Goal: Task Accomplishment & Management: Complete application form

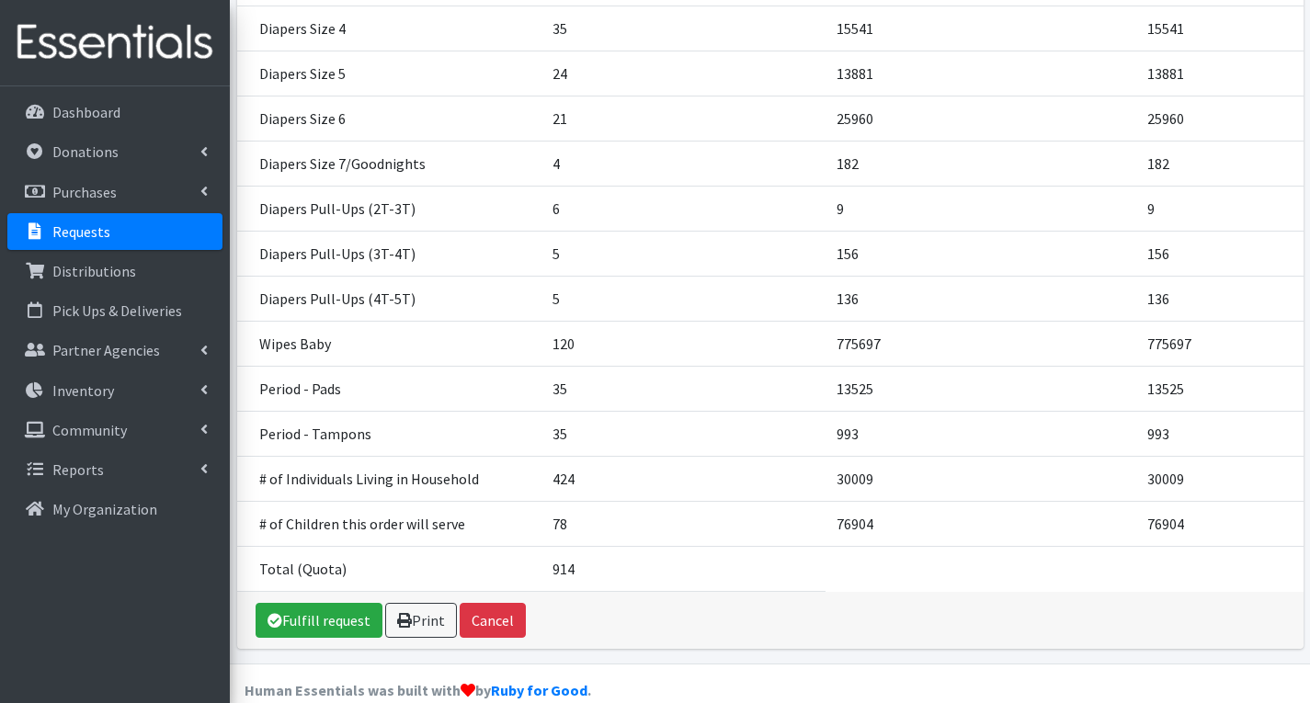
scroll to position [548, 0]
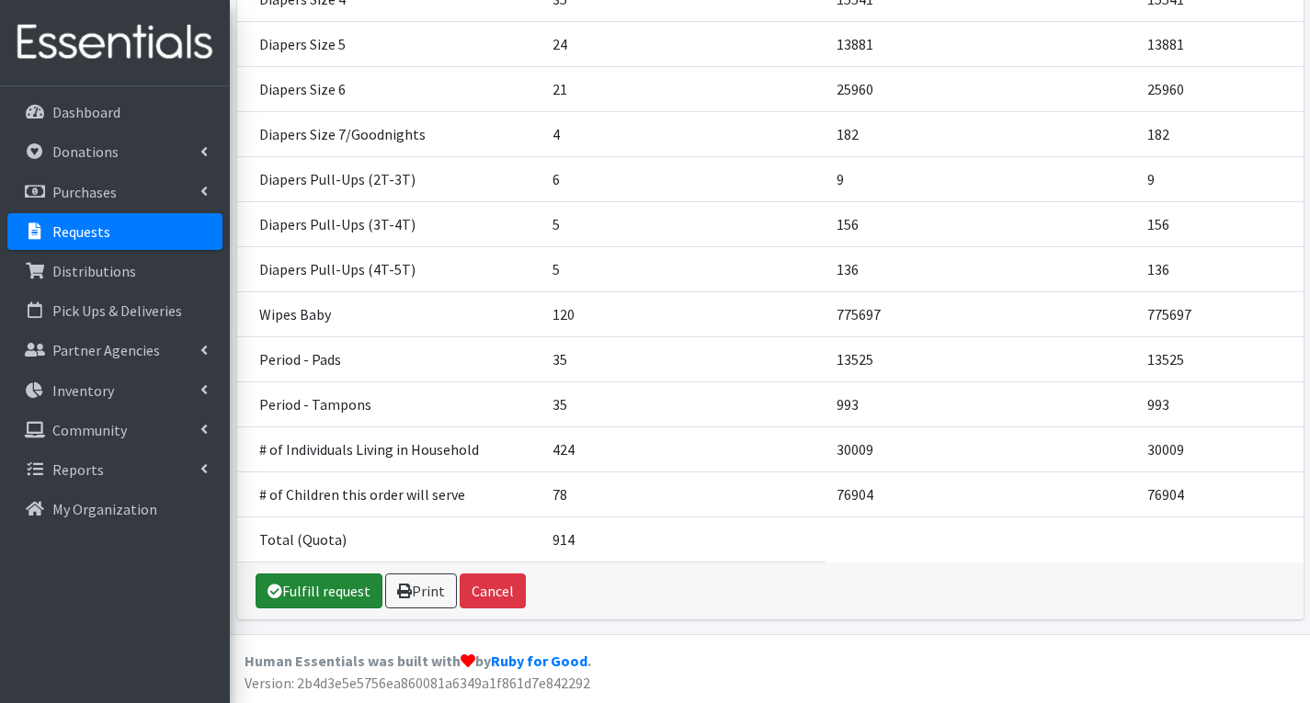
click at [310, 588] on link "Fulfill request" at bounding box center [319, 591] width 127 height 35
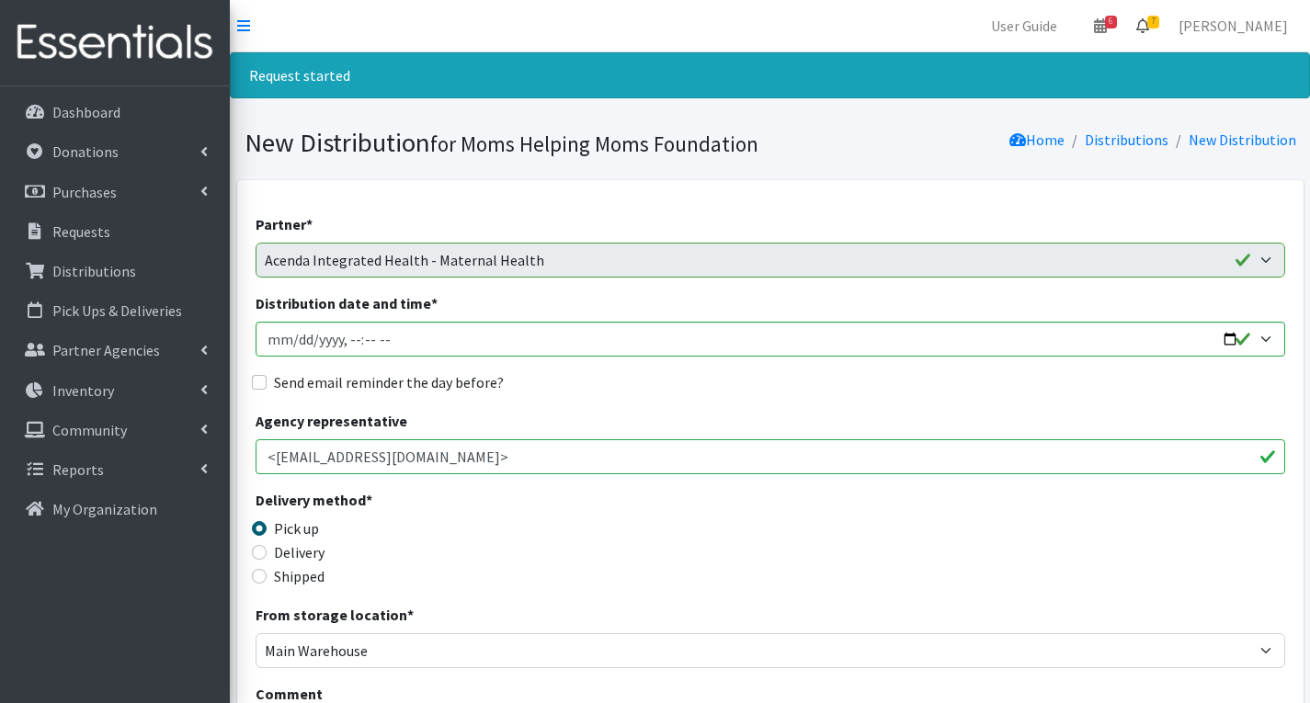
click at [1159, 21] on span "7" at bounding box center [1153, 22] width 12 height 13
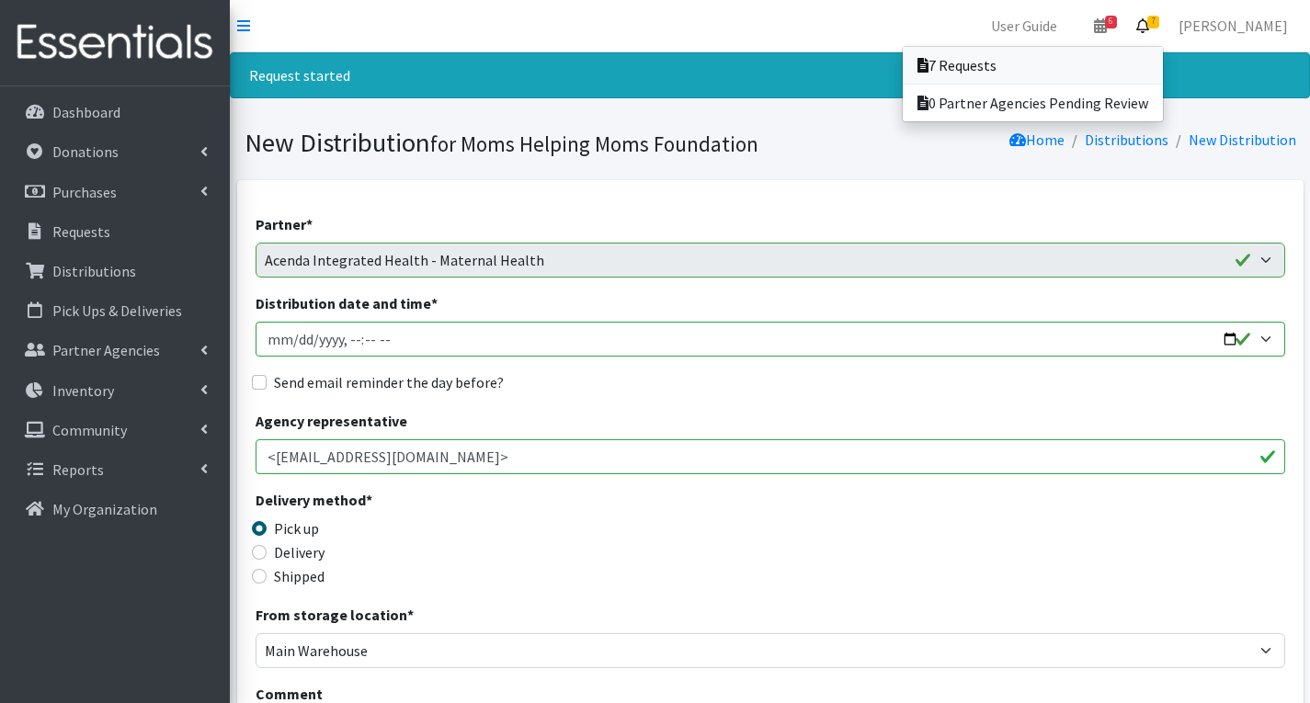
click at [1056, 74] on link "7 Requests" at bounding box center [1033, 65] width 260 height 37
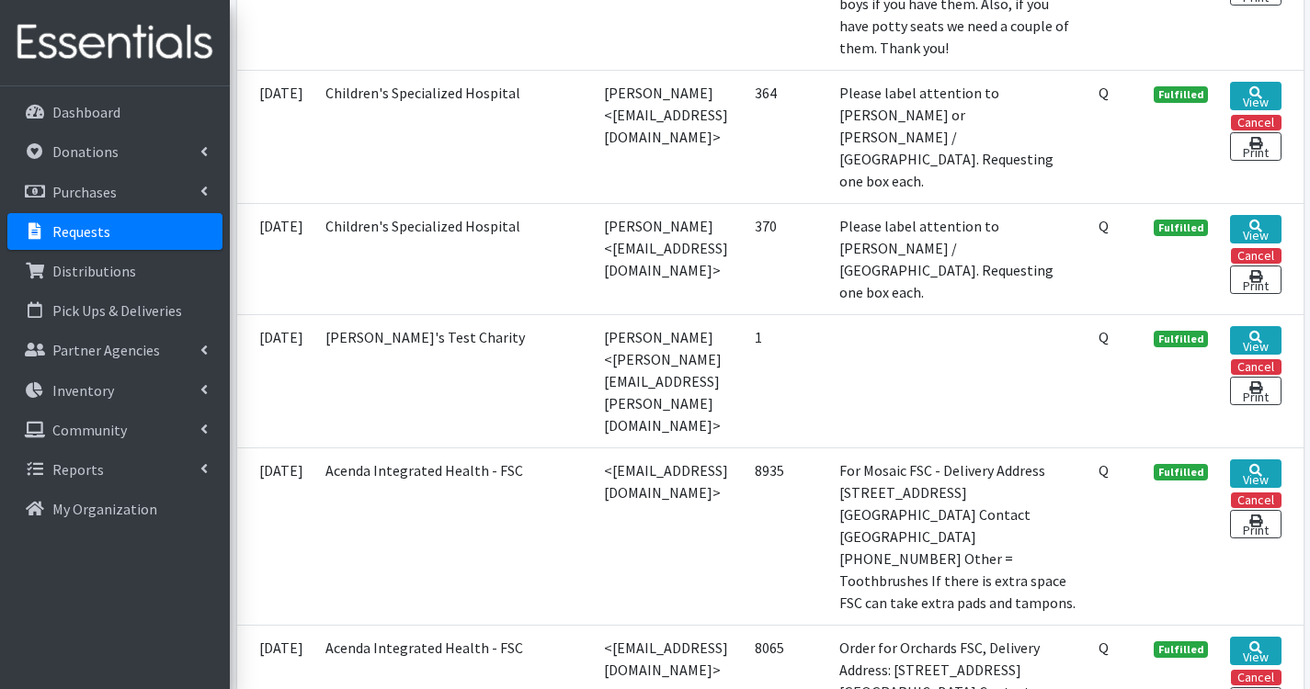
scroll to position [1471, 0]
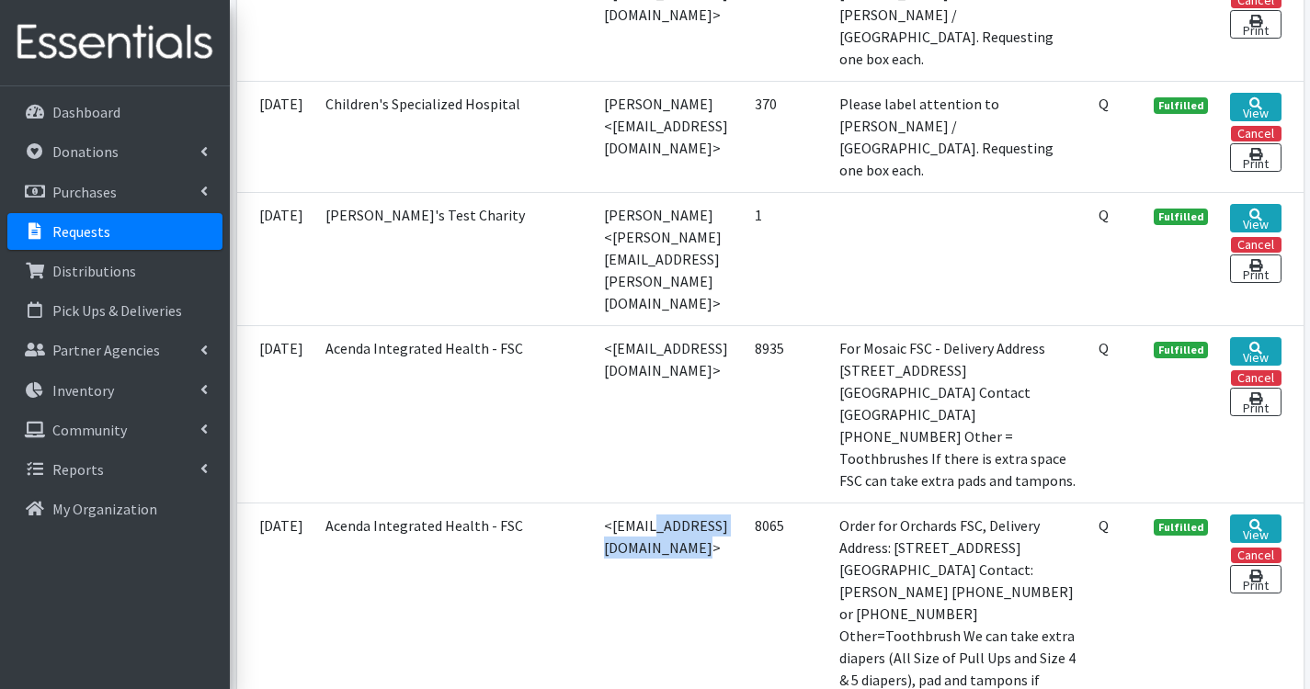
drag, startPoint x: 507, startPoint y: 461, endPoint x: 667, endPoint y: 489, distance: 163.4
click at [667, 503] on td "<kread@acendahealth.org>" at bounding box center [668, 614] width 151 height 222
copy td "kread@acendahealth.org"
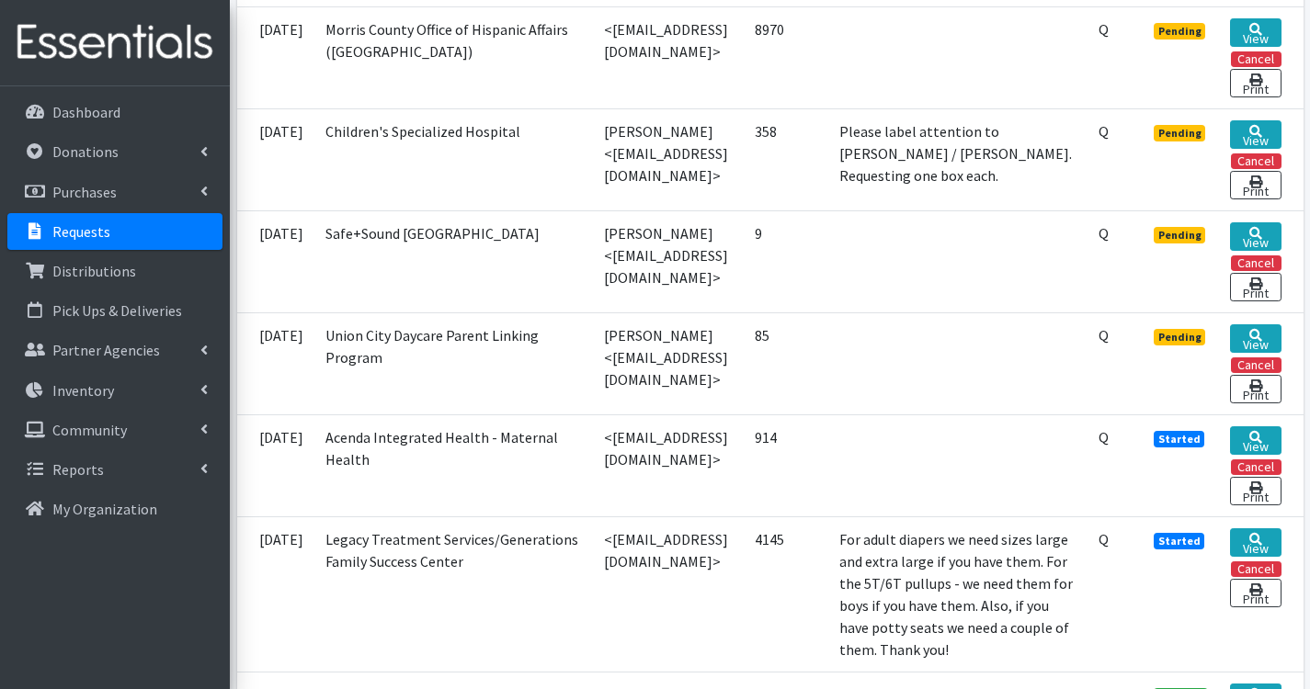
scroll to position [643, 0]
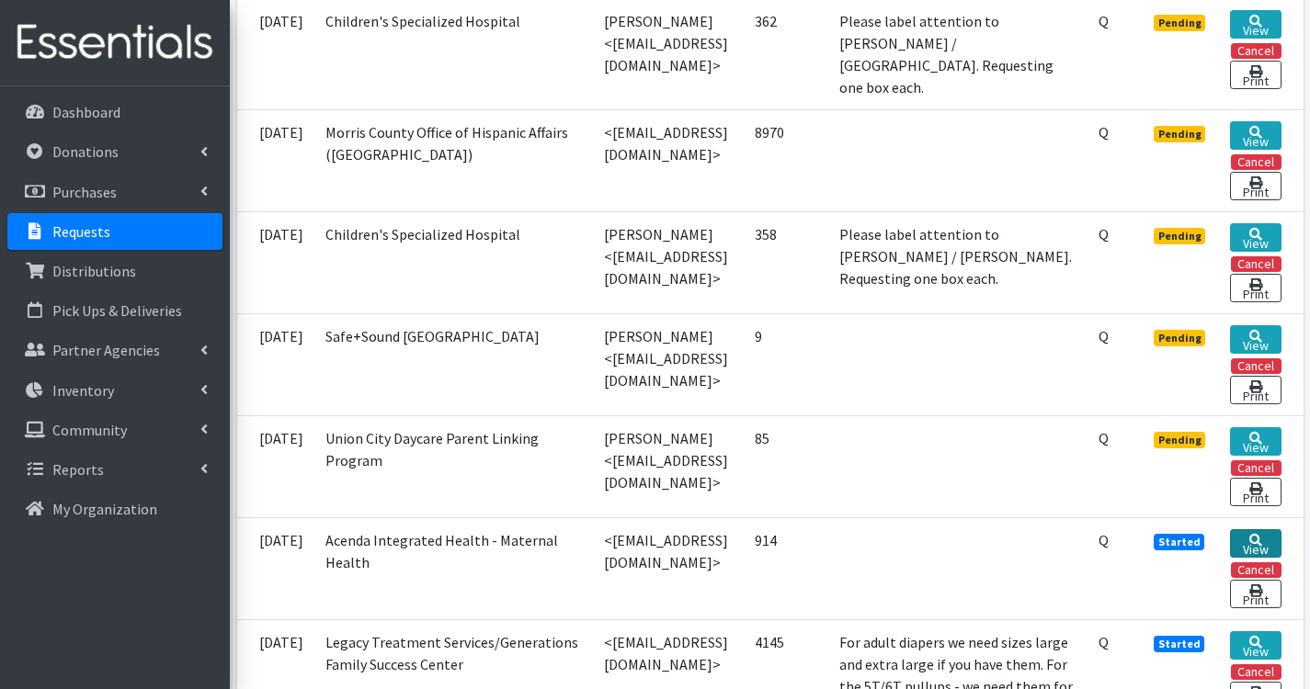
click at [1267, 537] on link "View" at bounding box center [1255, 543] width 51 height 28
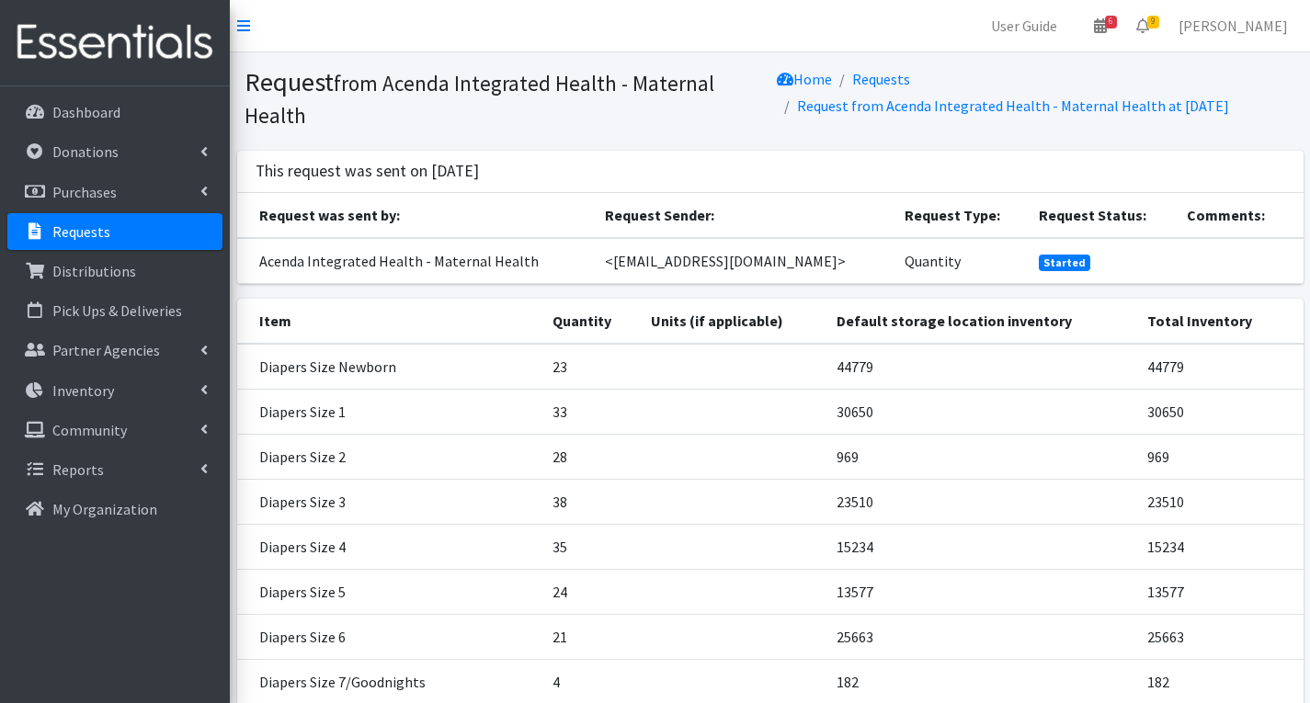
scroll to position [548, 0]
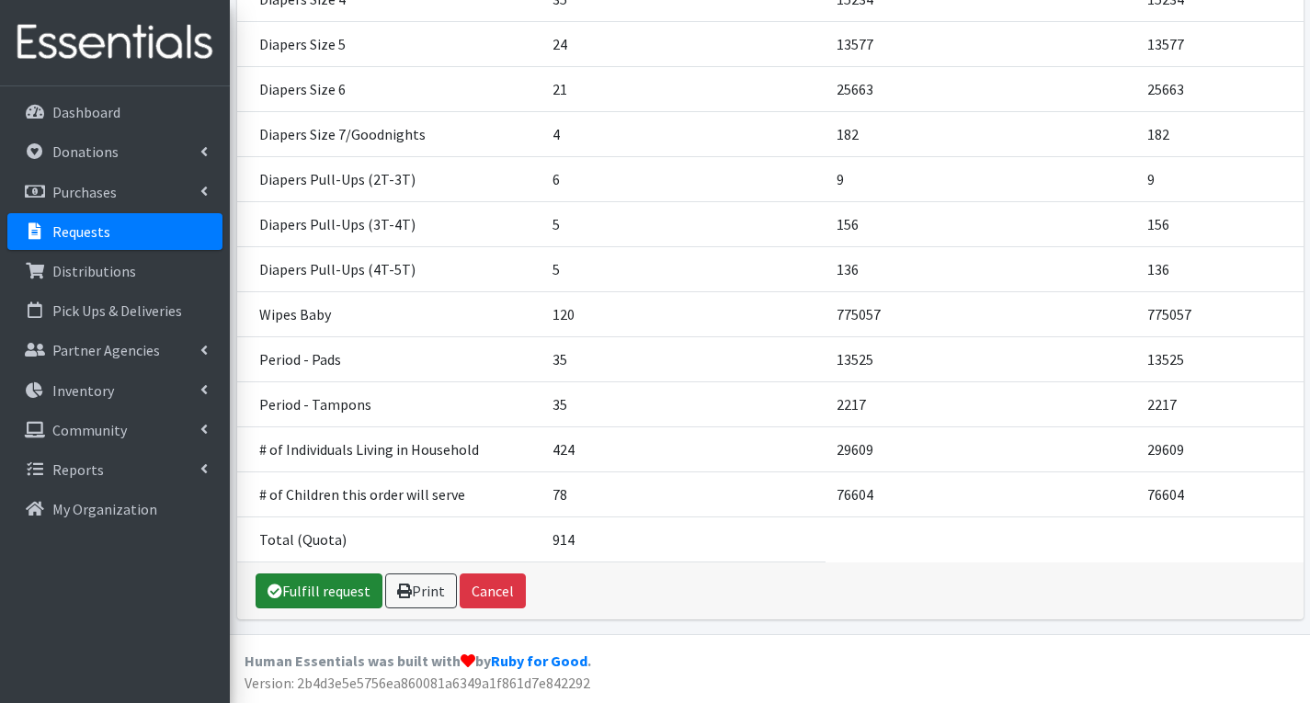
click at [346, 592] on link "Fulfill request" at bounding box center [319, 591] width 127 height 35
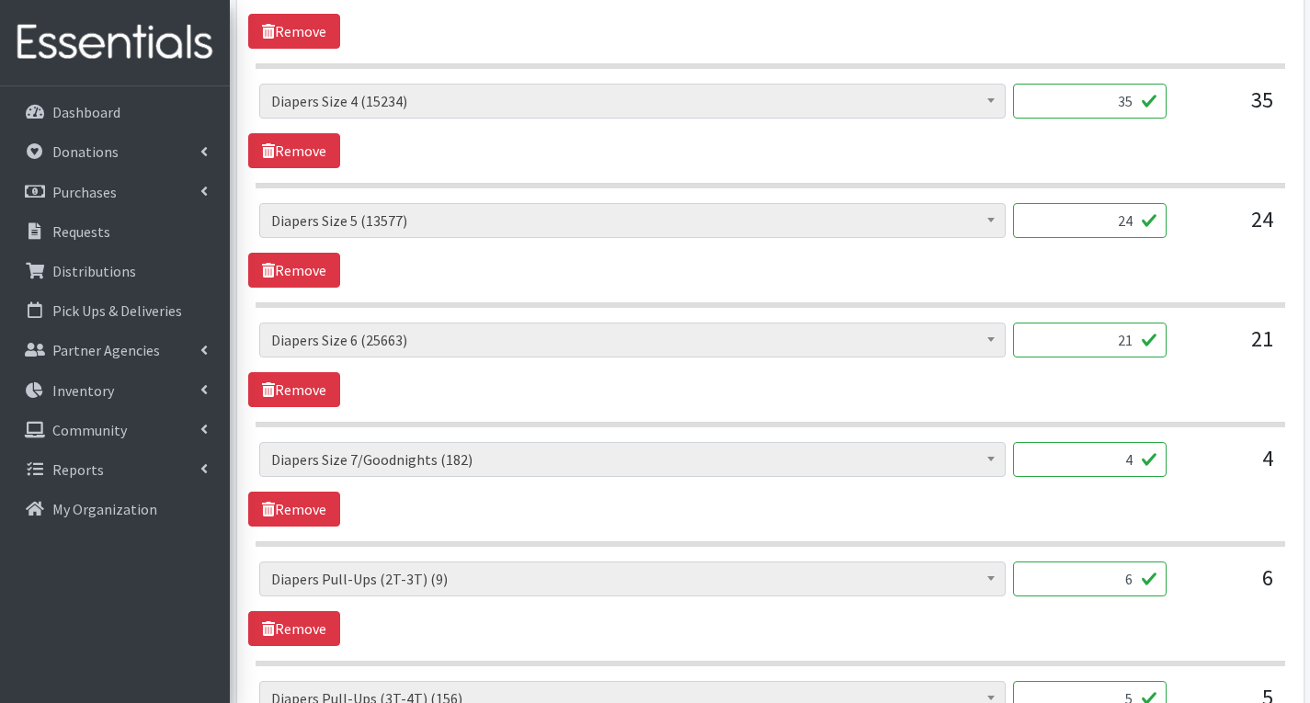
scroll to position [1471, 0]
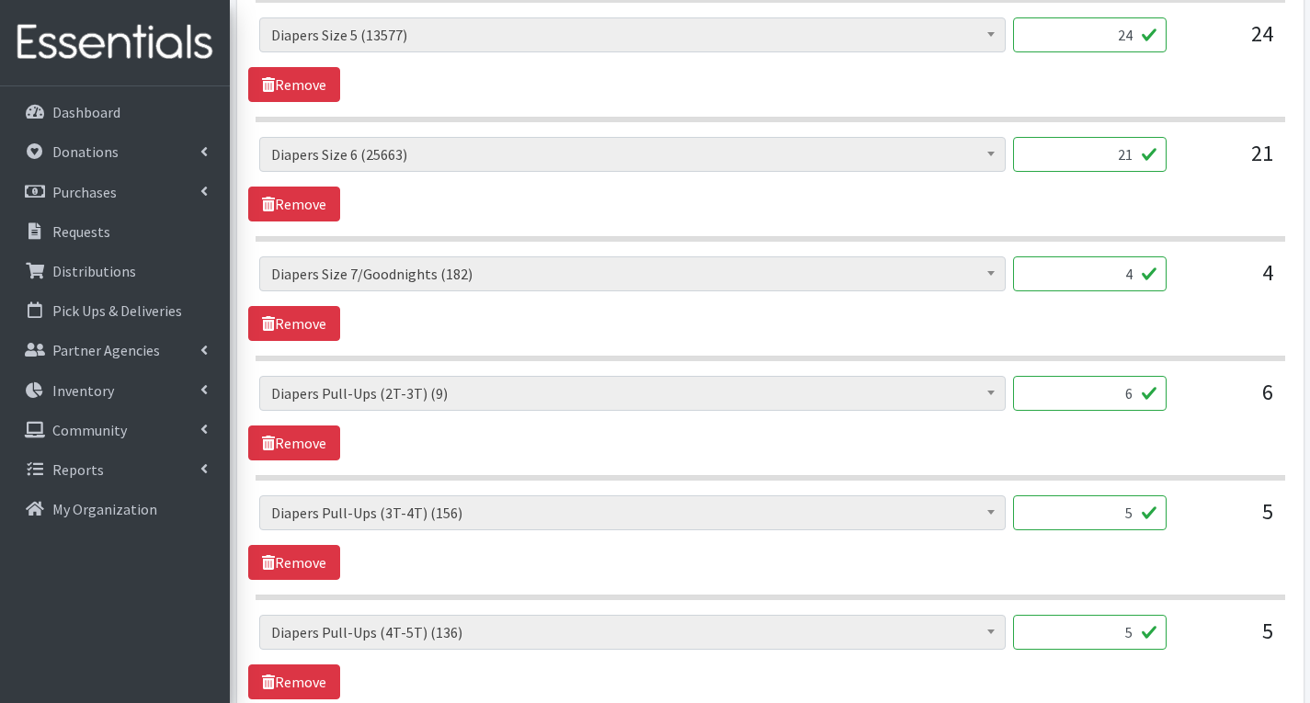
click at [1130, 393] on input "6" at bounding box center [1090, 393] width 154 height 35
type input "0"
click at [1133, 514] on input "5" at bounding box center [1090, 512] width 154 height 35
type input "0"
click at [1141, 398] on input "0" at bounding box center [1090, 393] width 154 height 35
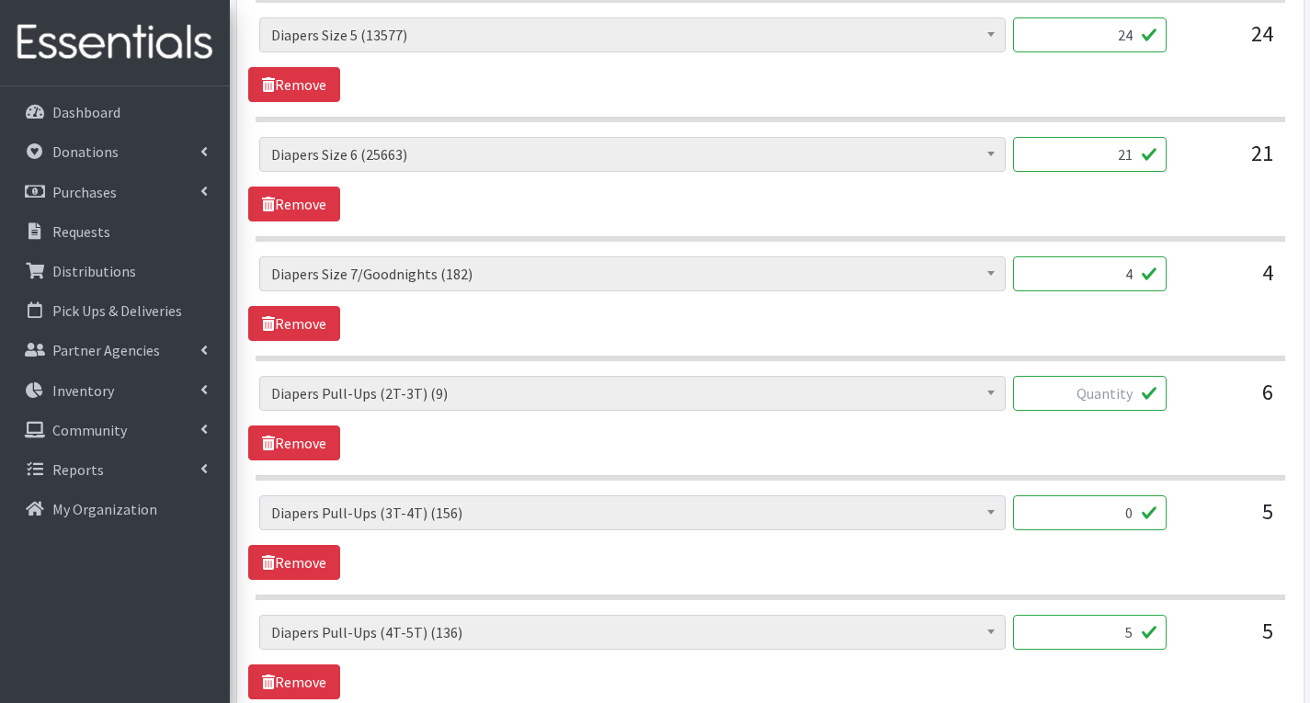
type input "1"
type input "0"
click at [1136, 515] on input "0" at bounding box center [1090, 512] width 154 height 35
type input "100"
click at [1138, 637] on input "5" at bounding box center [1090, 632] width 154 height 35
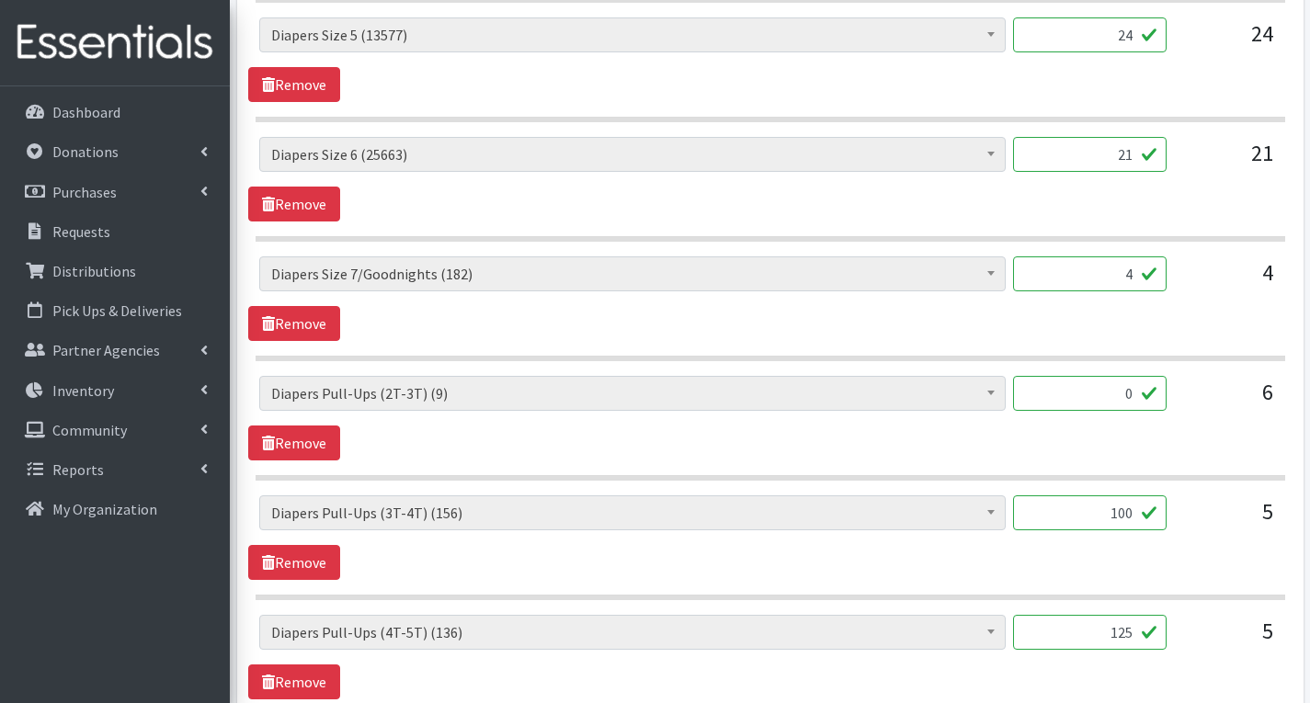
type input "125"
click at [1137, 279] on input "4" at bounding box center [1090, 273] width 154 height 35
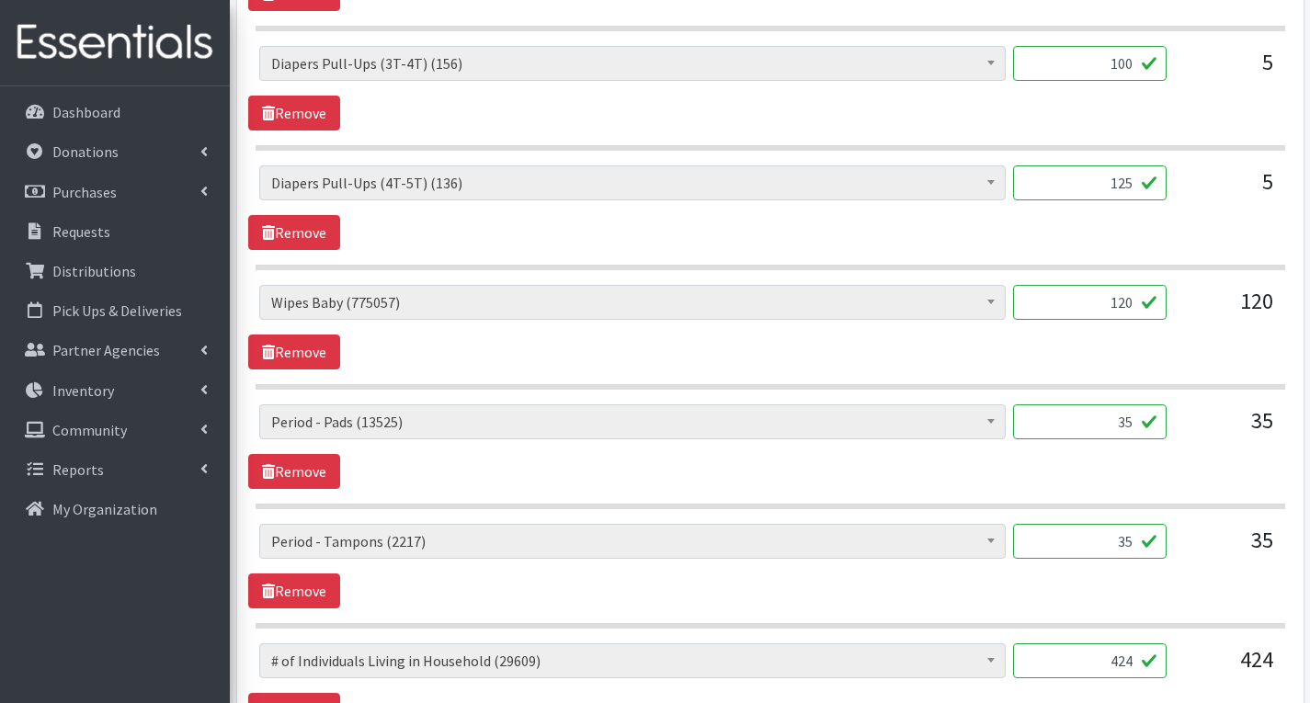
scroll to position [1930, 0]
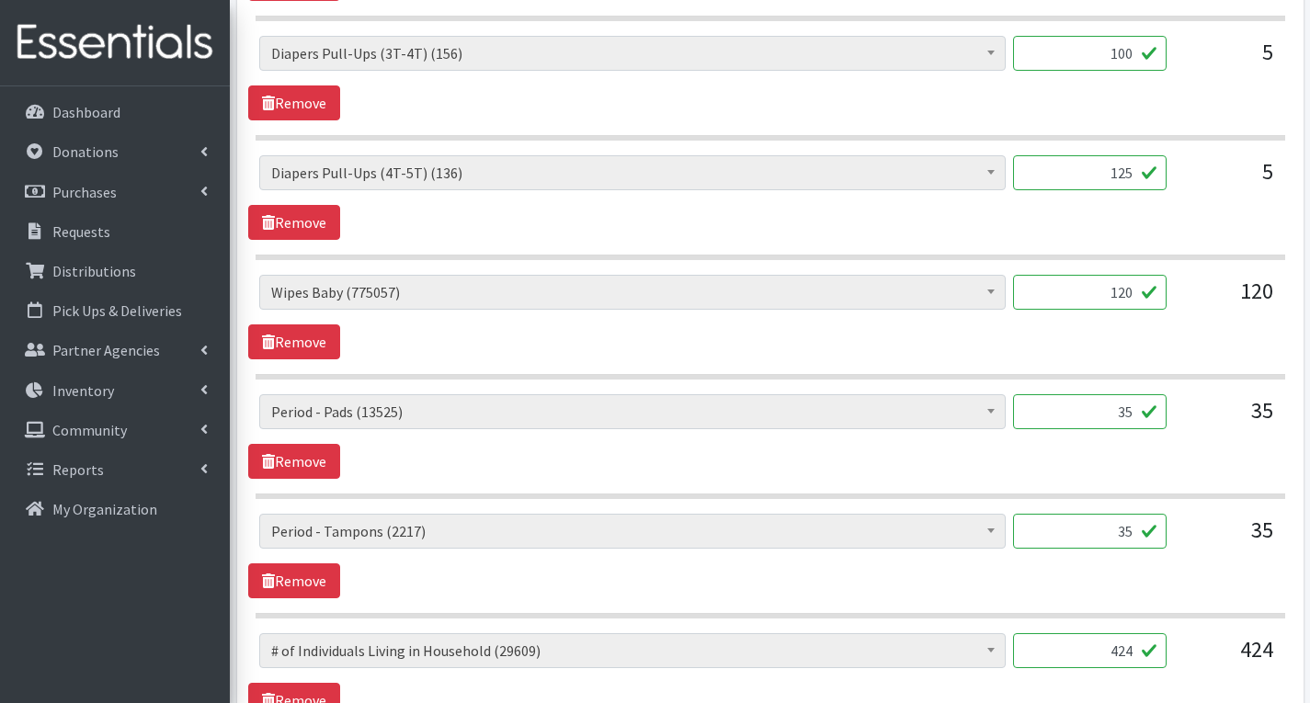
type input "58"
click at [1133, 417] on input "35" at bounding box center [1090, 411] width 154 height 35
type input "3"
type input "864"
click at [1134, 534] on input "35" at bounding box center [1090, 531] width 154 height 35
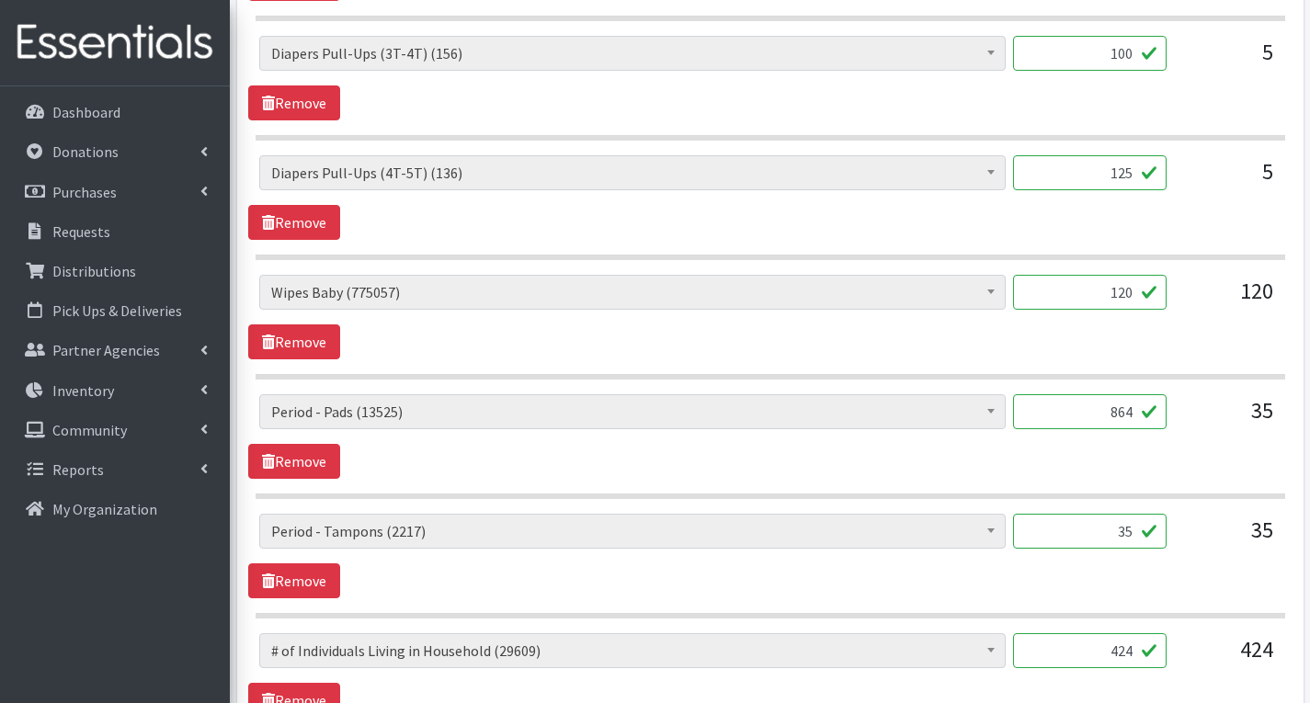
type input "3"
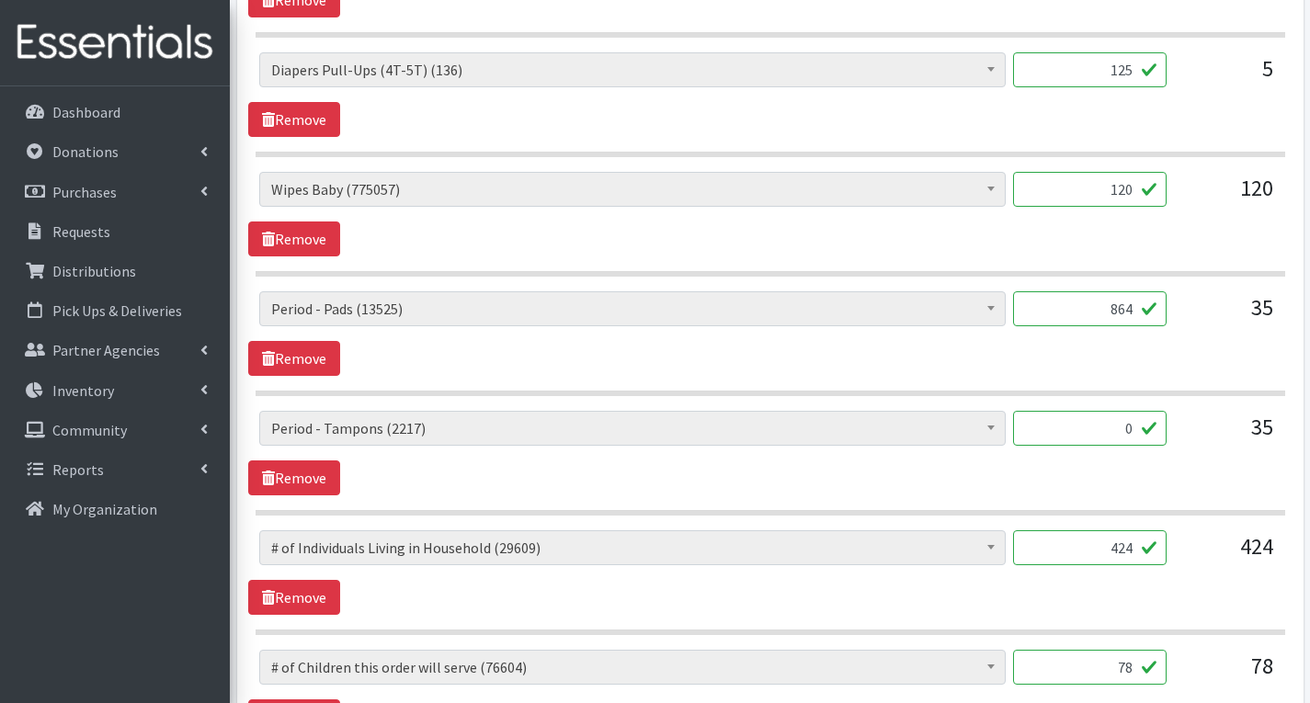
scroll to position [2022, 0]
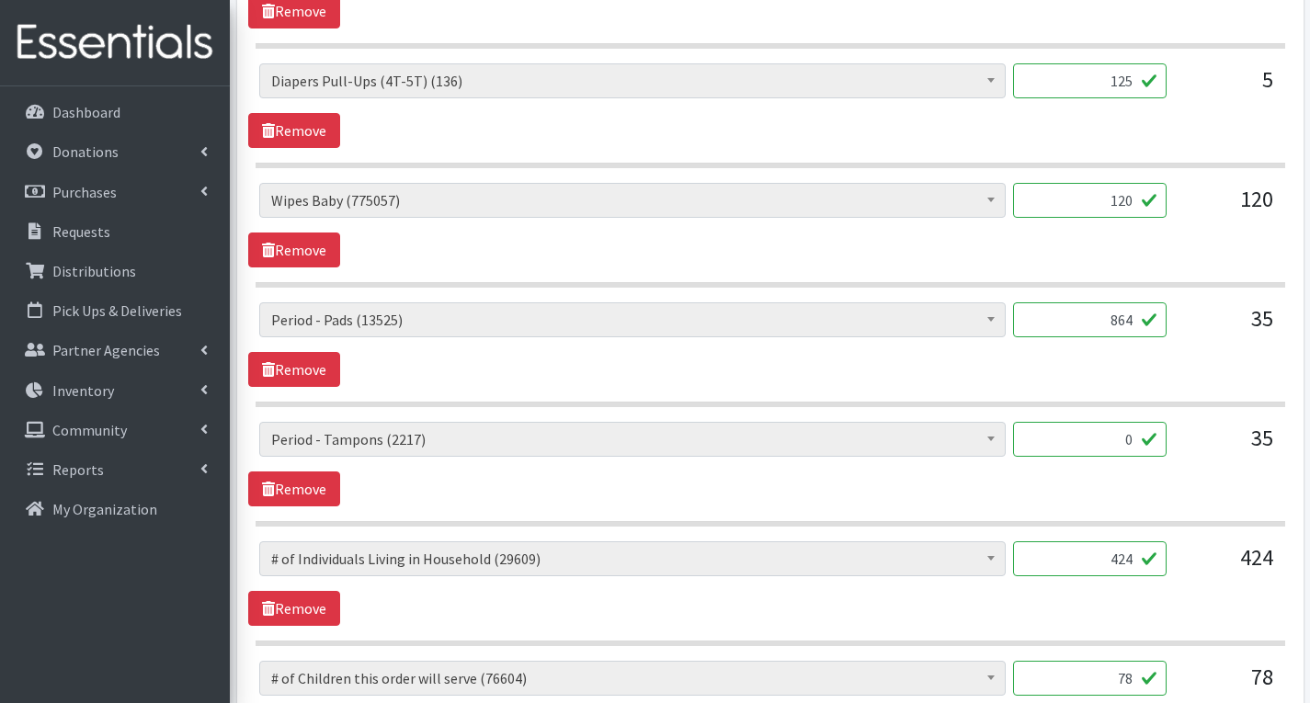
type input "0"
click at [1135, 204] on input "120" at bounding box center [1090, 200] width 154 height 35
type input "1"
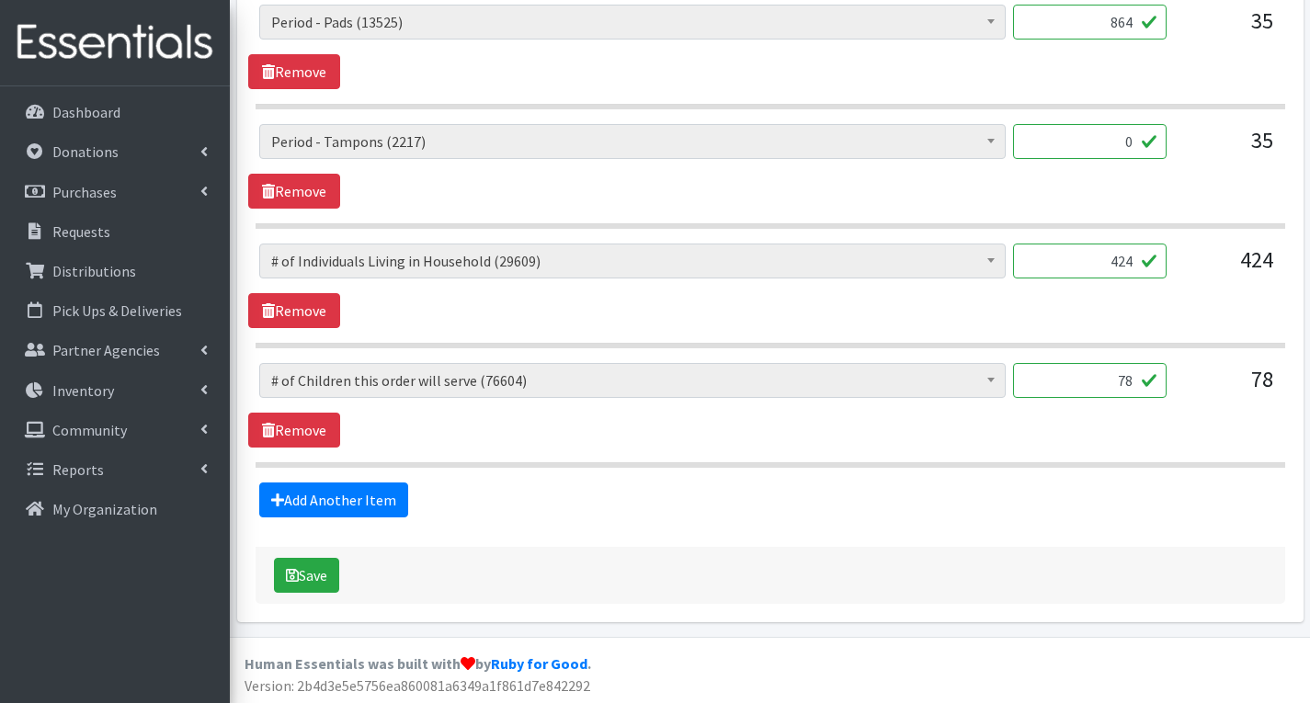
scroll to position [2323, 0]
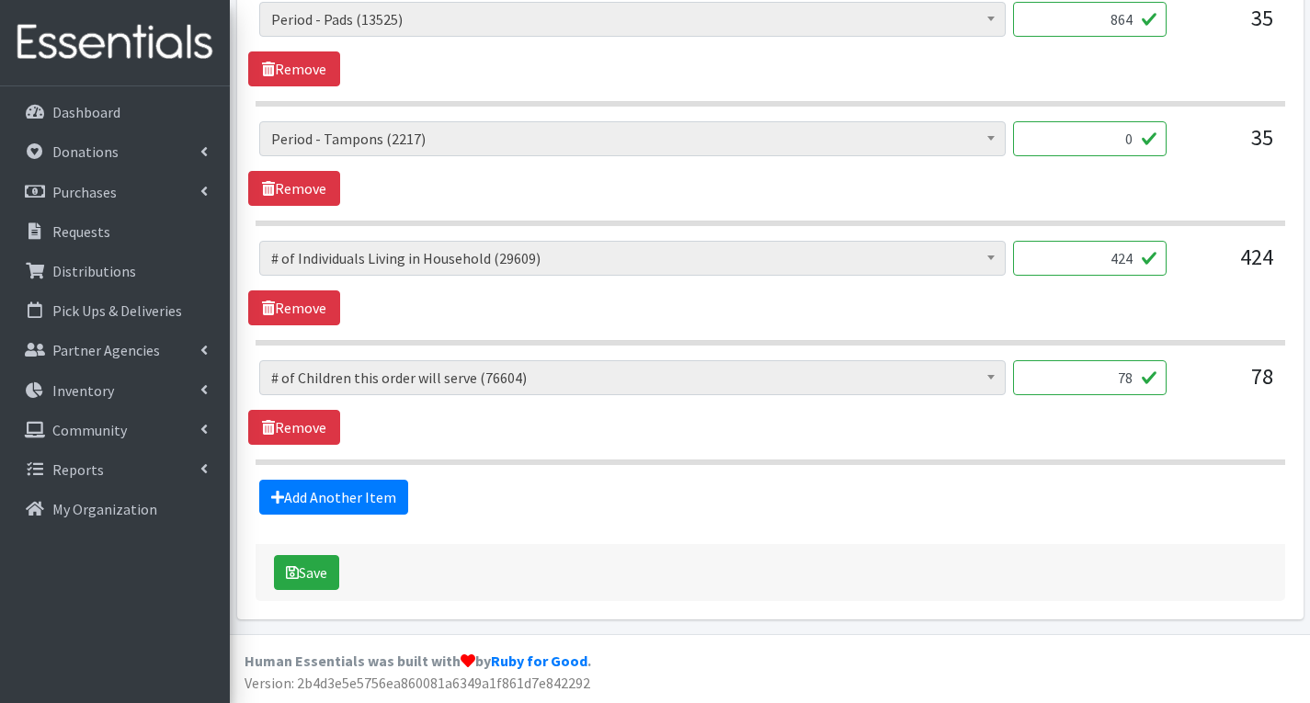
click at [1134, 381] on input "78" at bounding box center [1090, 377] width 154 height 35
type input "7"
type input "4"
type input "78"
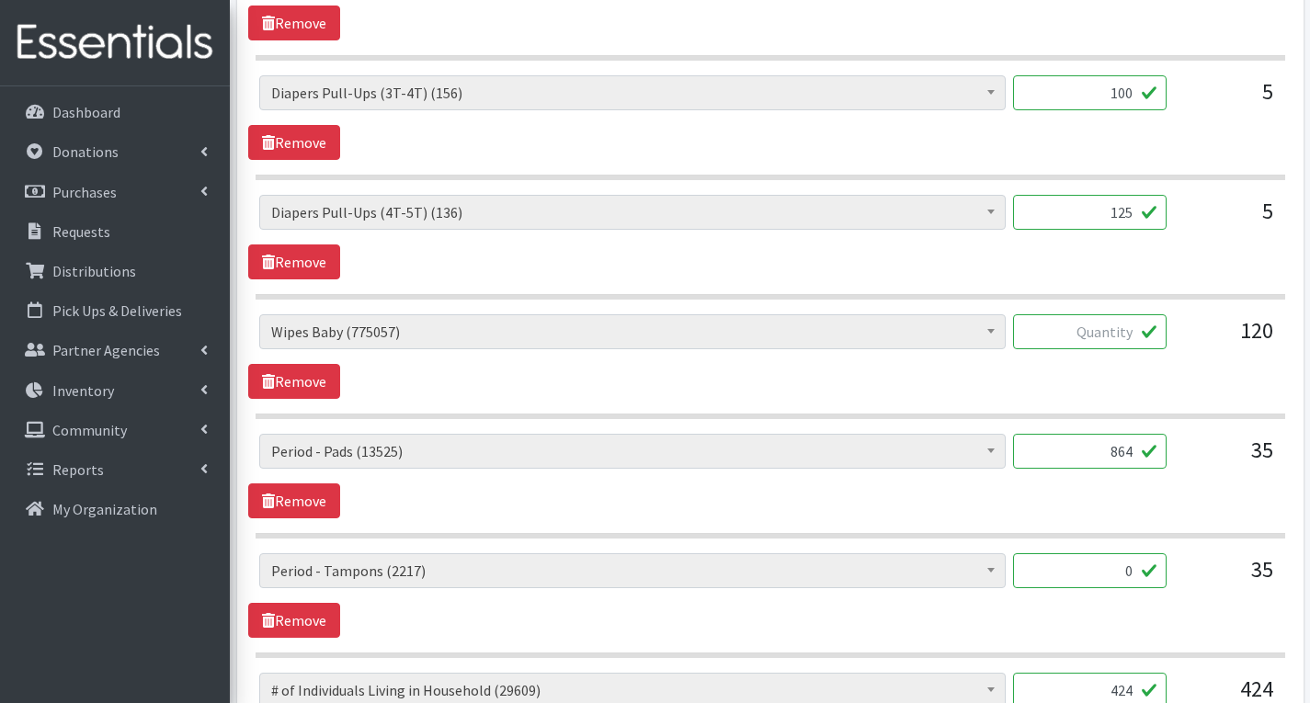
scroll to position [1863, 0]
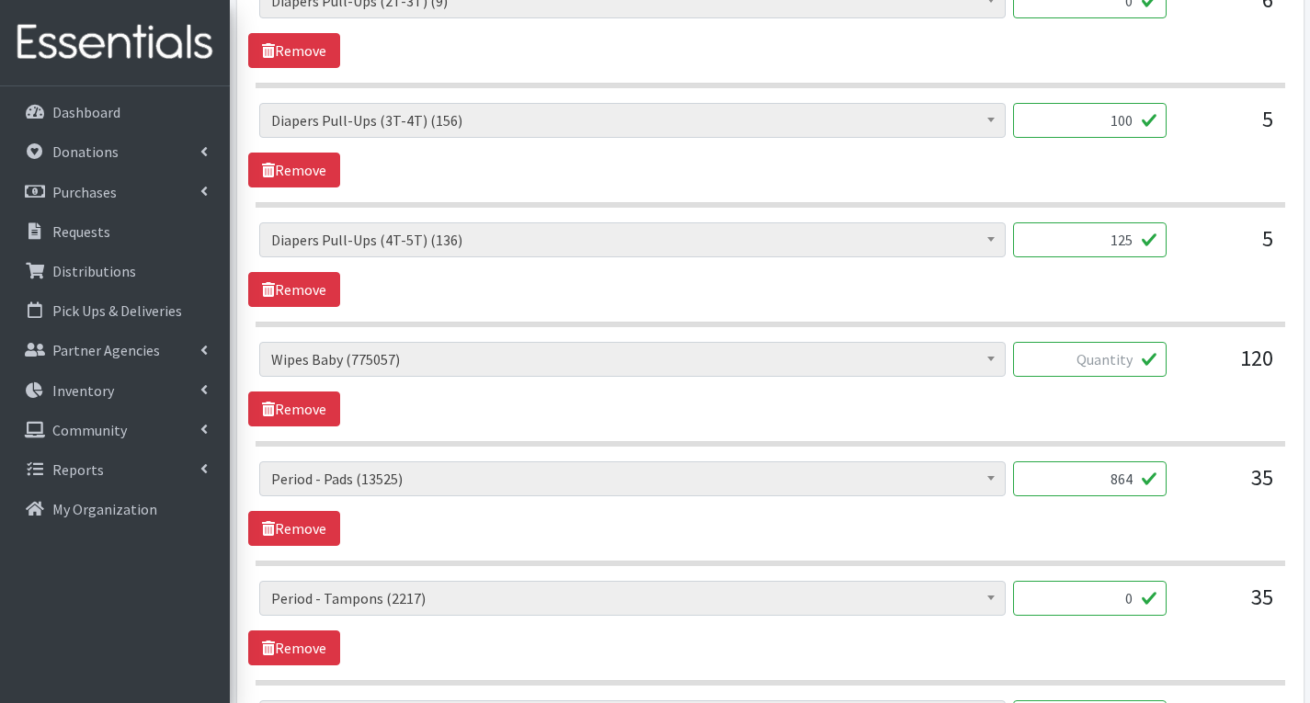
click at [1121, 353] on input "text" at bounding box center [1090, 359] width 154 height 35
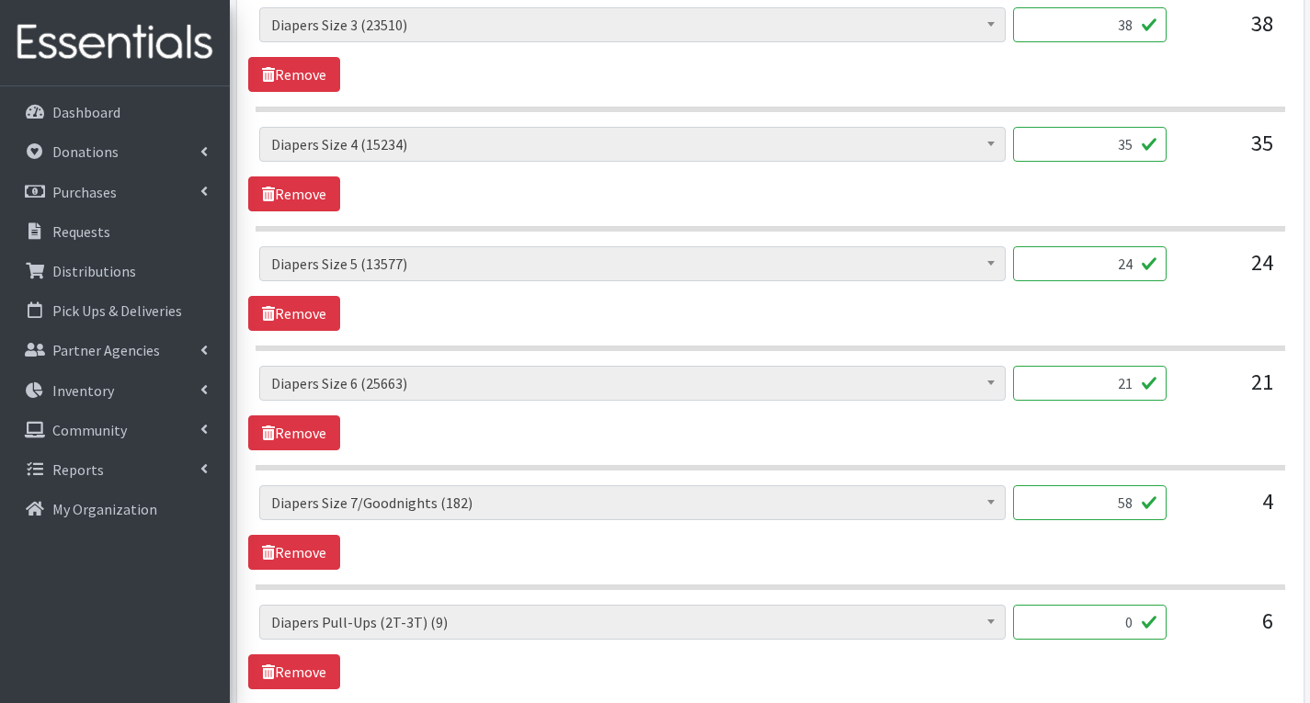
scroll to position [1220, 0]
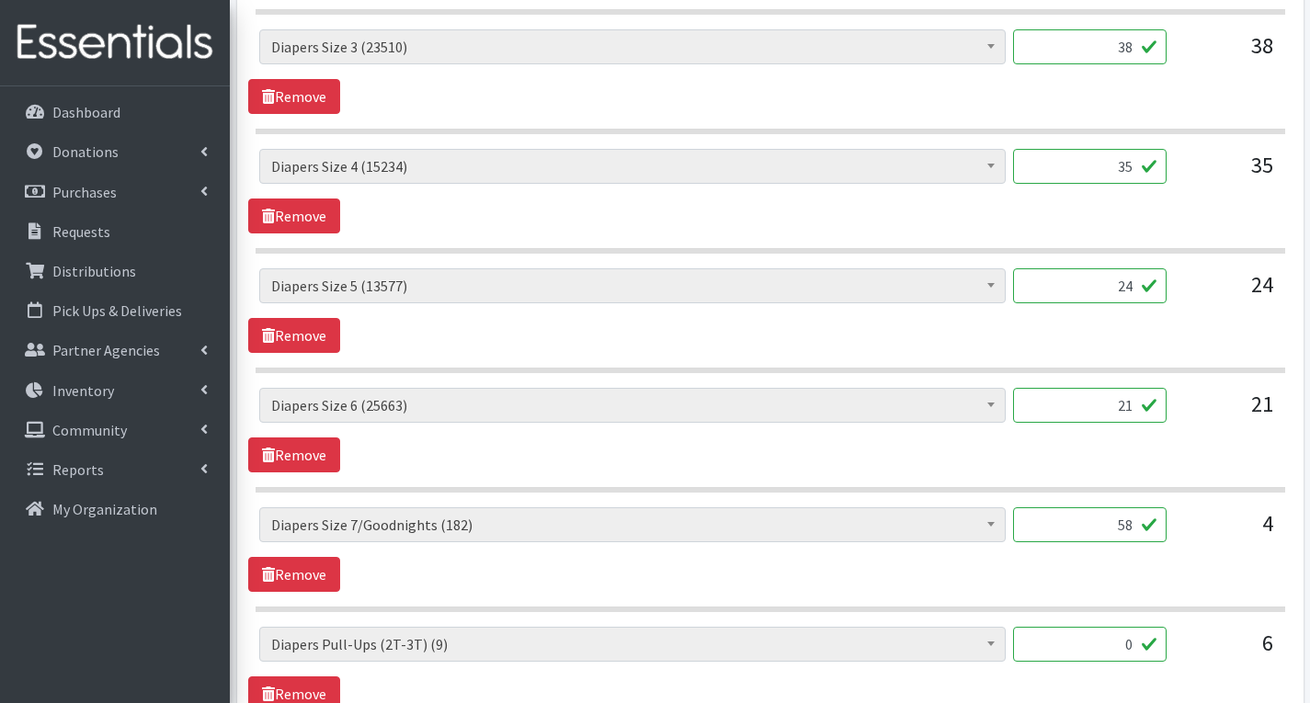
type input "4320"
click at [1139, 410] on input "21" at bounding box center [1090, 405] width 154 height 35
type input "2"
type input "1050"
click at [1141, 169] on input "35" at bounding box center [1090, 166] width 154 height 35
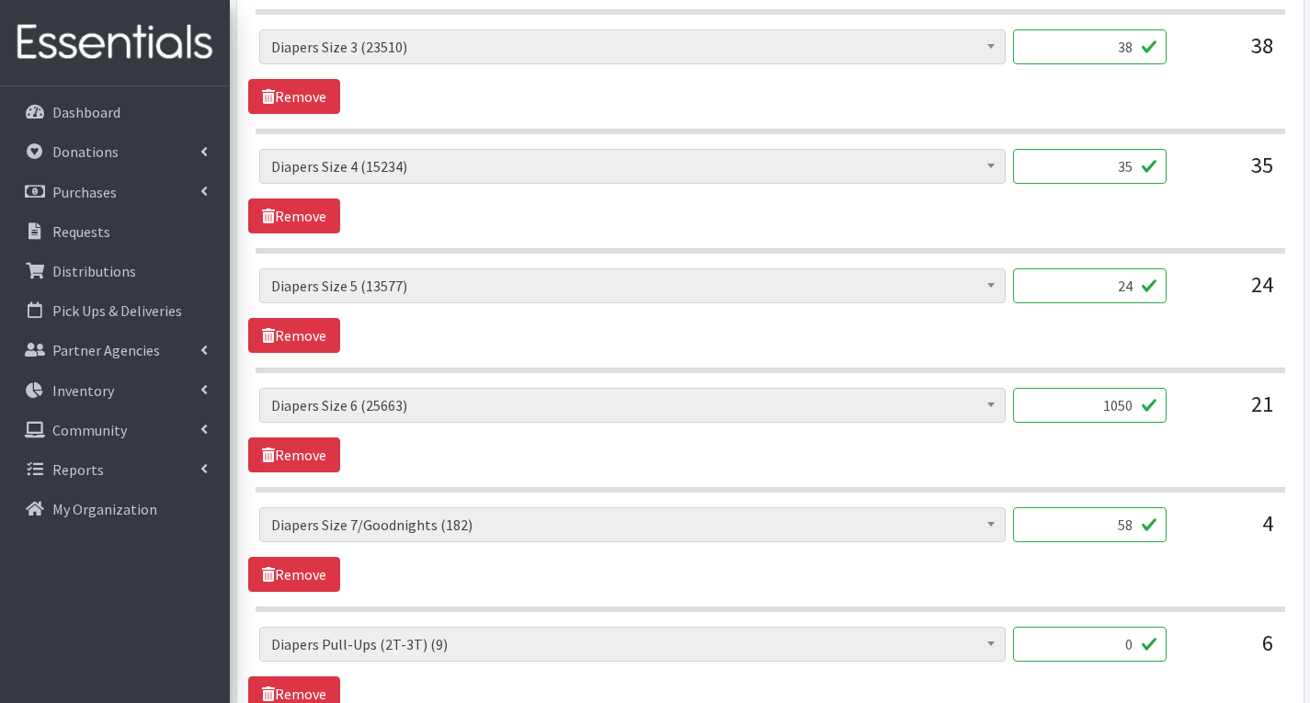
type input "3"
type input "1750"
click at [1141, 209] on div "# of Children this order will serve (76604) # of Individuals Living in Househol…" at bounding box center [769, 191] width 1043 height 85
click at [1136, 288] on input "24" at bounding box center [1090, 285] width 154 height 35
type input "2"
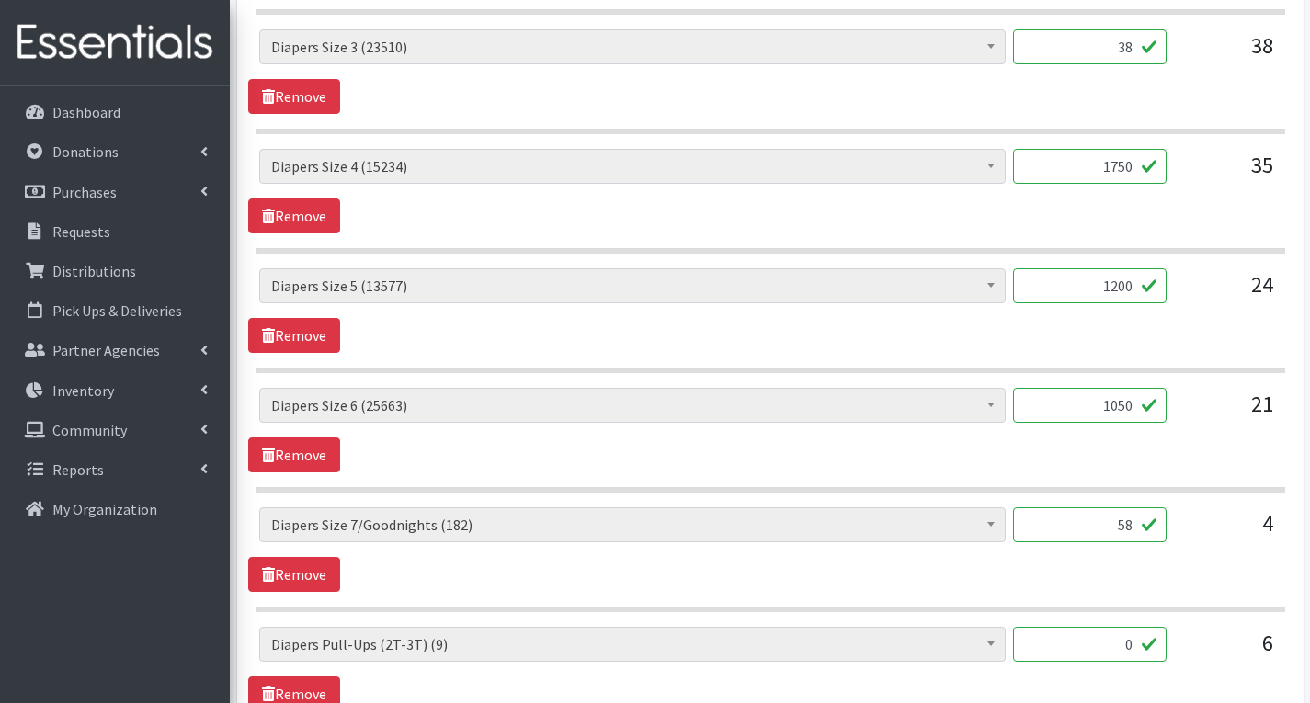
type input "1200"
click at [1139, 401] on input "1050" at bounding box center [1090, 405] width 154 height 35
type input "1051"
click at [1146, 445] on div "# of Children this order will serve (76604) # of Individuals Living in Househol…" at bounding box center [769, 430] width 1043 height 85
click at [1172, 336] on div "# of Children this order will serve (76604) # of Individuals Living in Househol…" at bounding box center [769, 310] width 1043 height 85
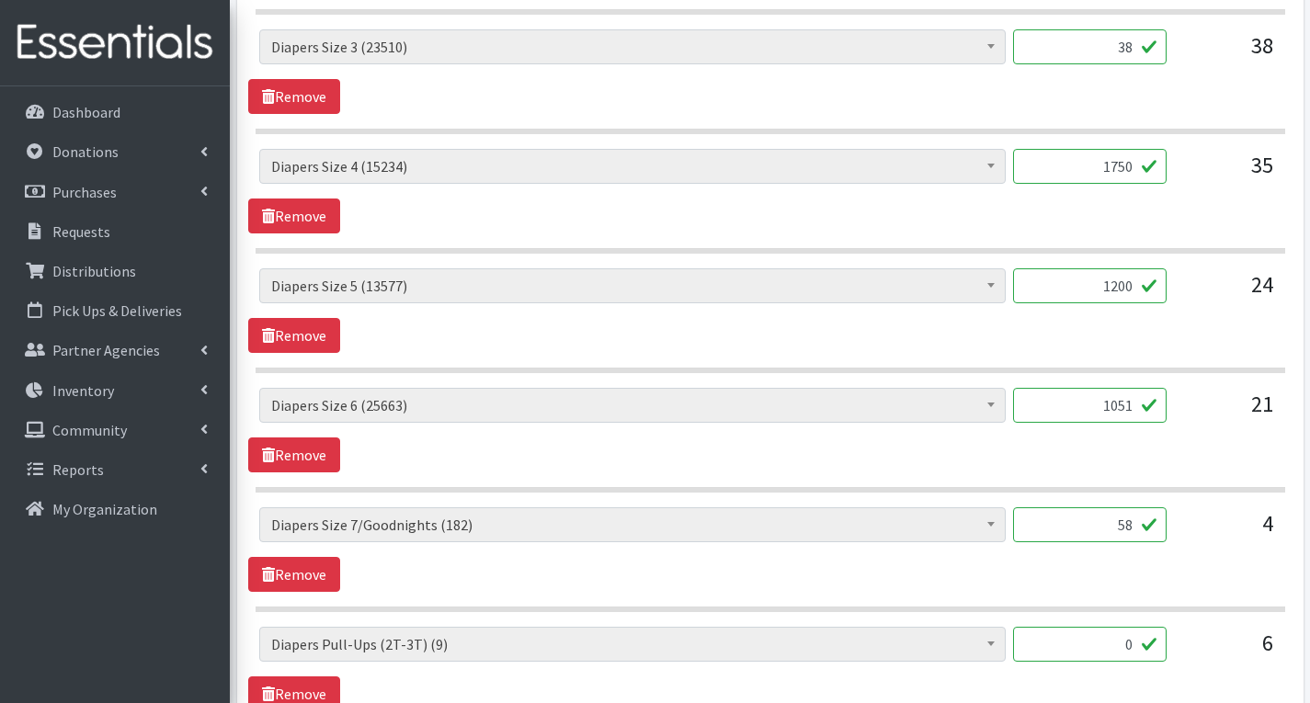
click at [1135, 529] on input "58" at bounding box center [1090, 524] width 154 height 35
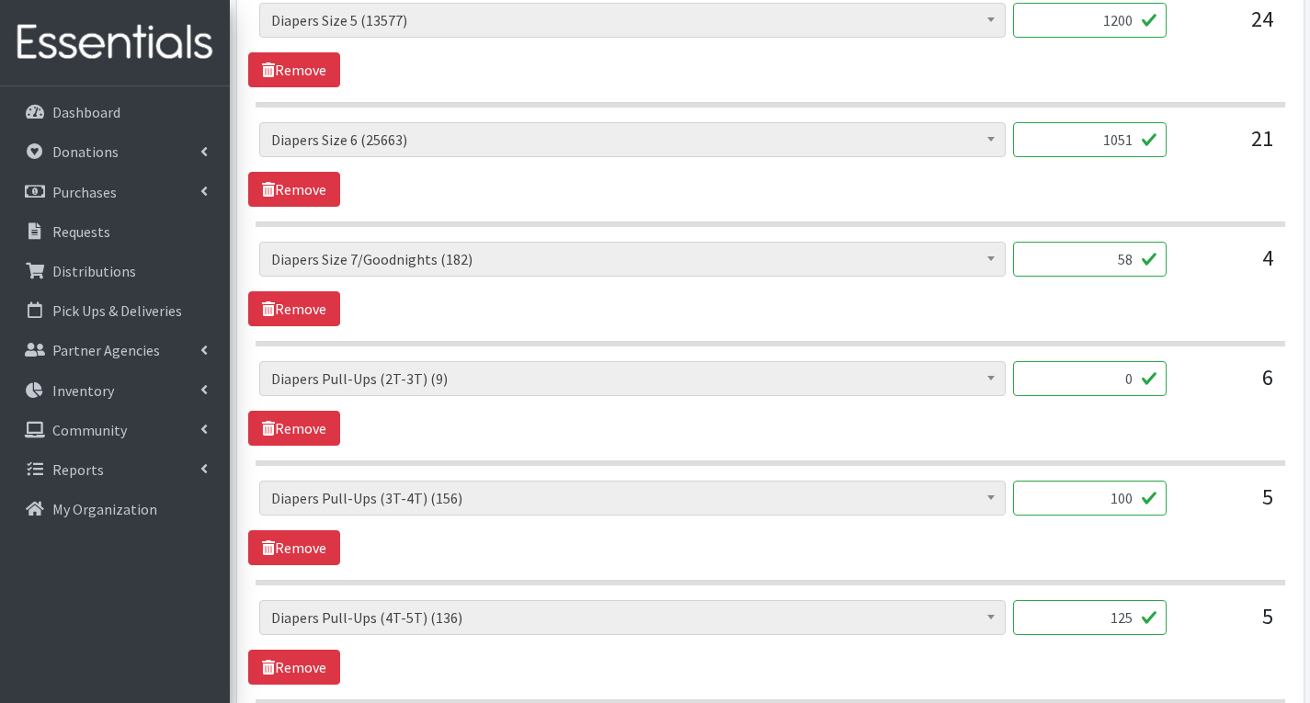
scroll to position [1496, 0]
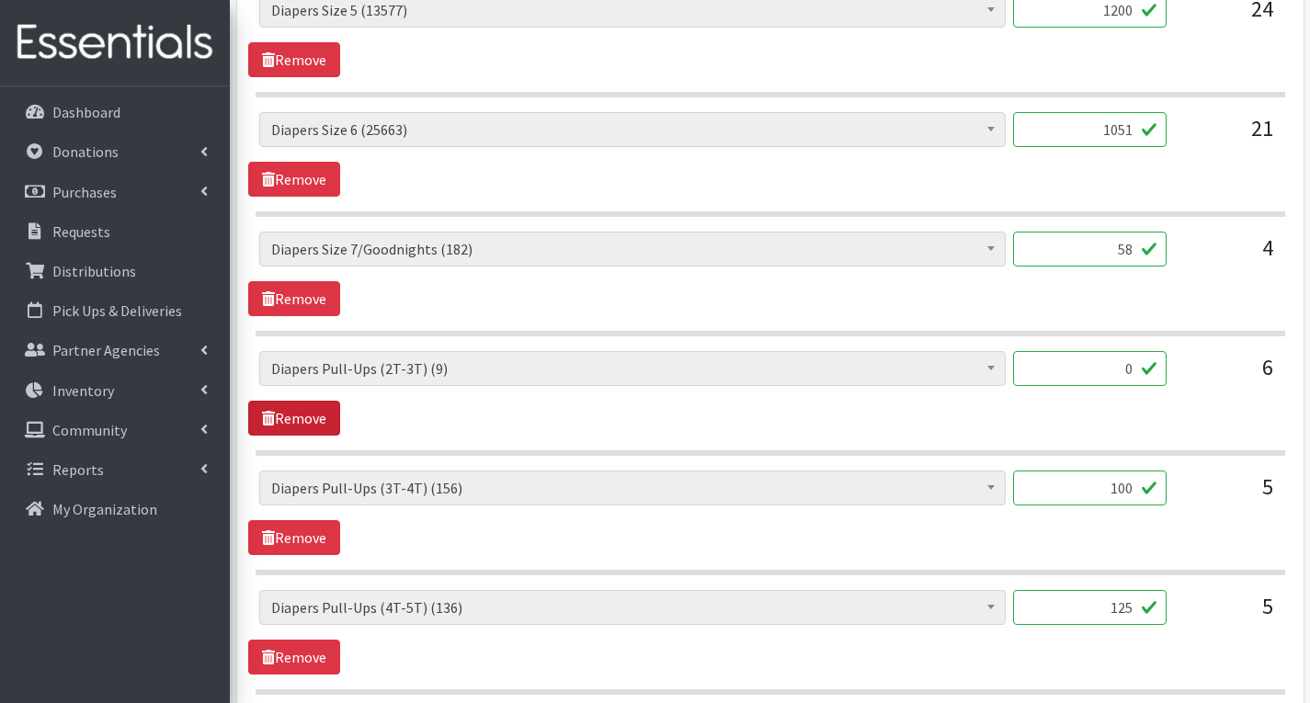
click at [295, 421] on link "Remove" at bounding box center [294, 418] width 92 height 35
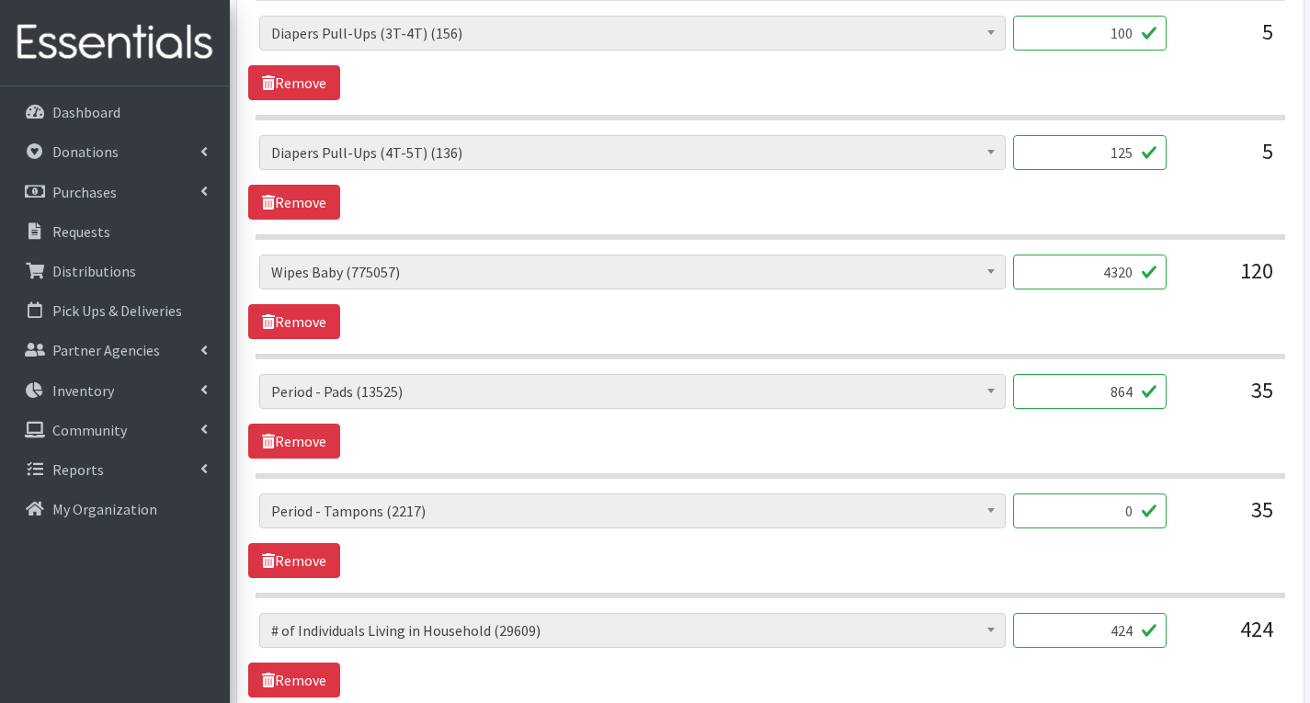
scroll to position [1863, 0]
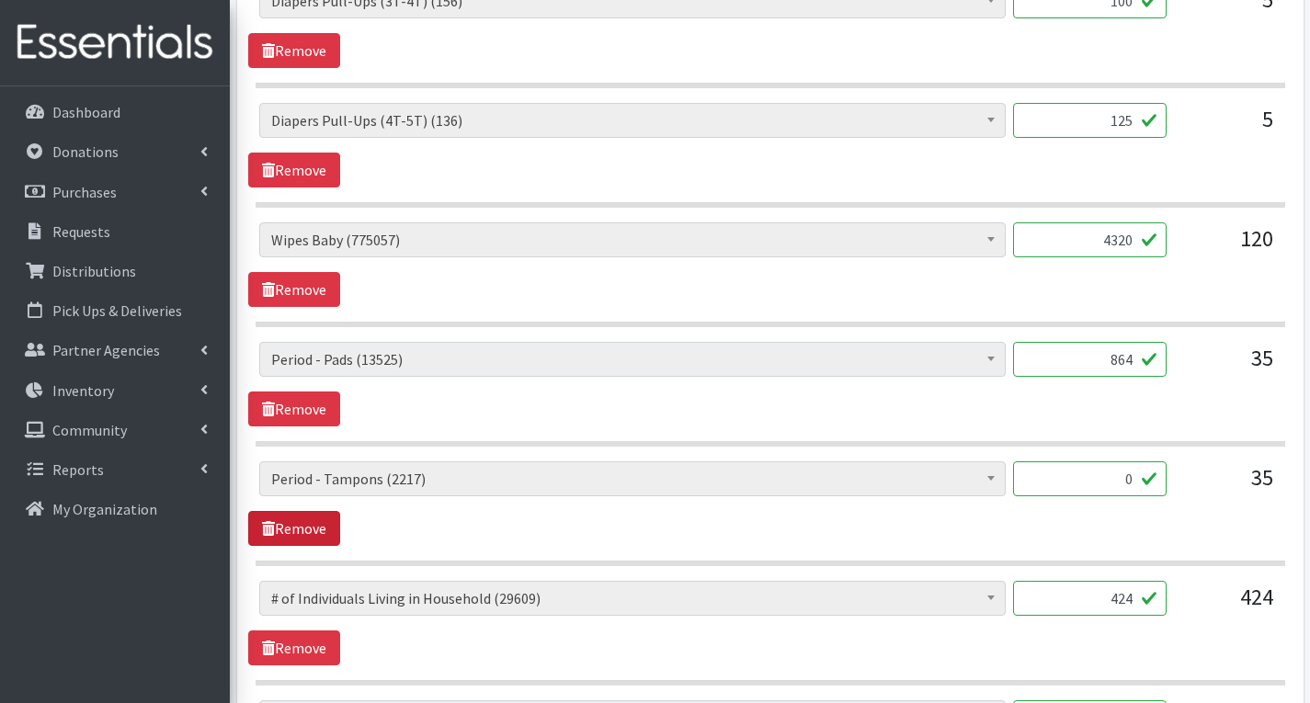
click at [302, 531] on link "Remove" at bounding box center [294, 528] width 92 height 35
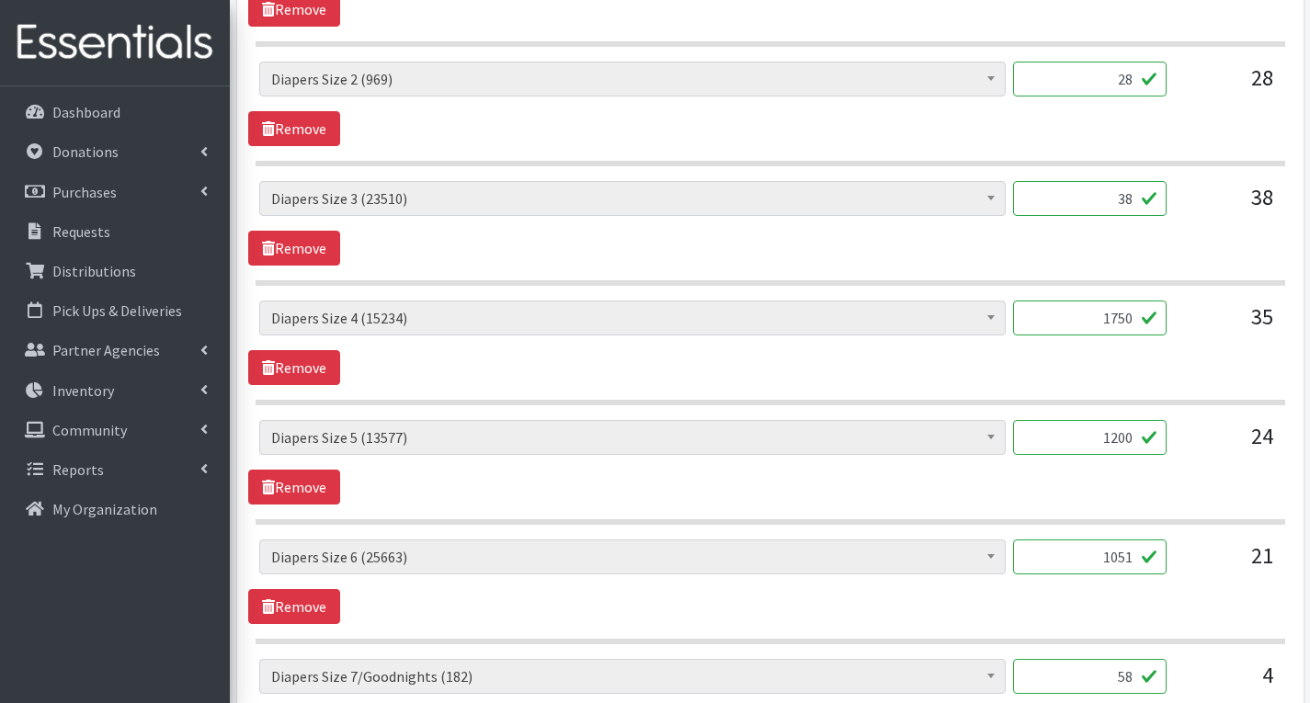
scroll to position [1036, 0]
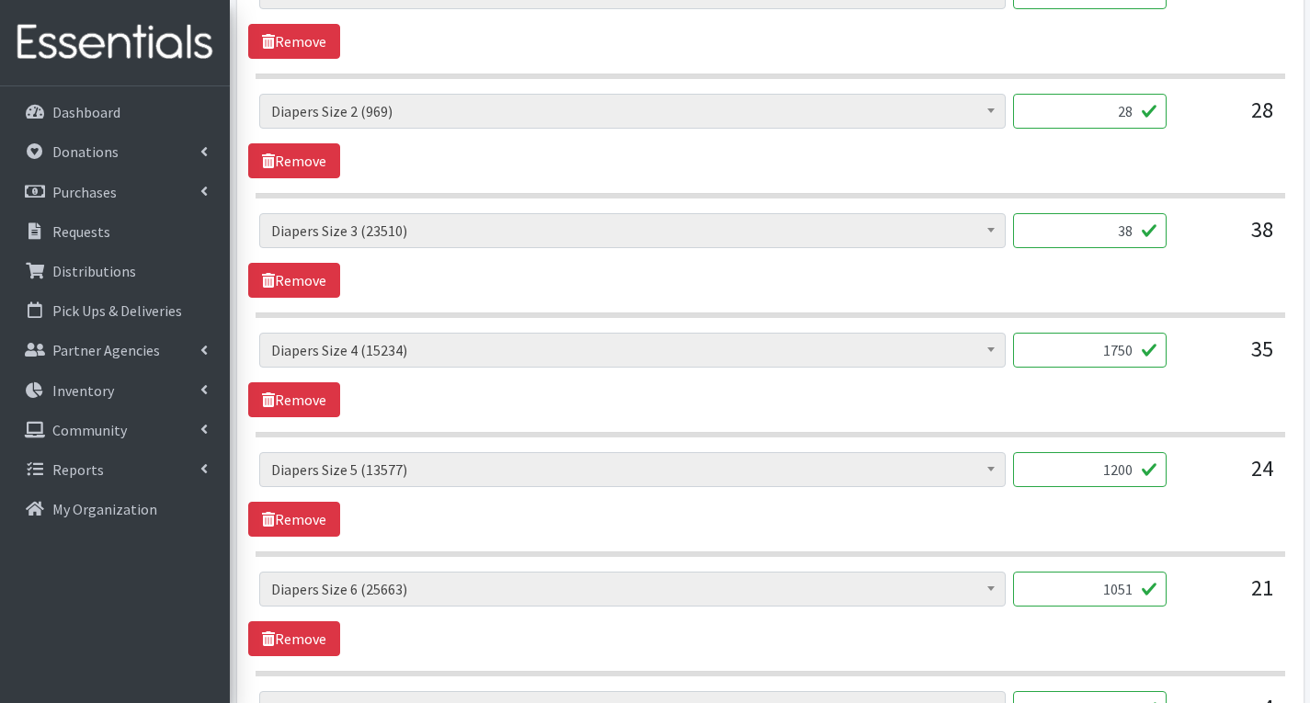
click at [1134, 116] on input "28" at bounding box center [1090, 111] width 154 height 35
type input "2"
type input "1412"
click at [1154, 277] on div "# of Children this order will serve (76604) # of Individuals Living in Househol…" at bounding box center [769, 255] width 1043 height 85
click at [1138, 237] on input "38" at bounding box center [1090, 230] width 154 height 35
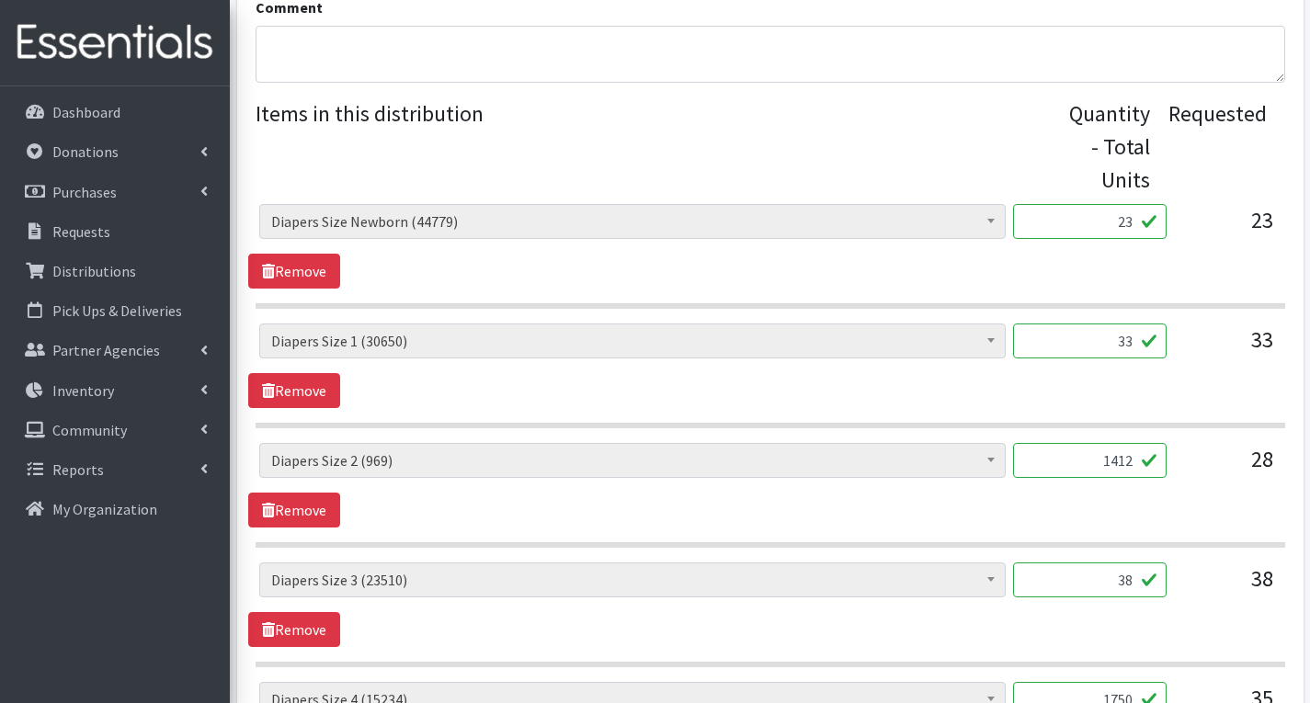
scroll to position [668, 0]
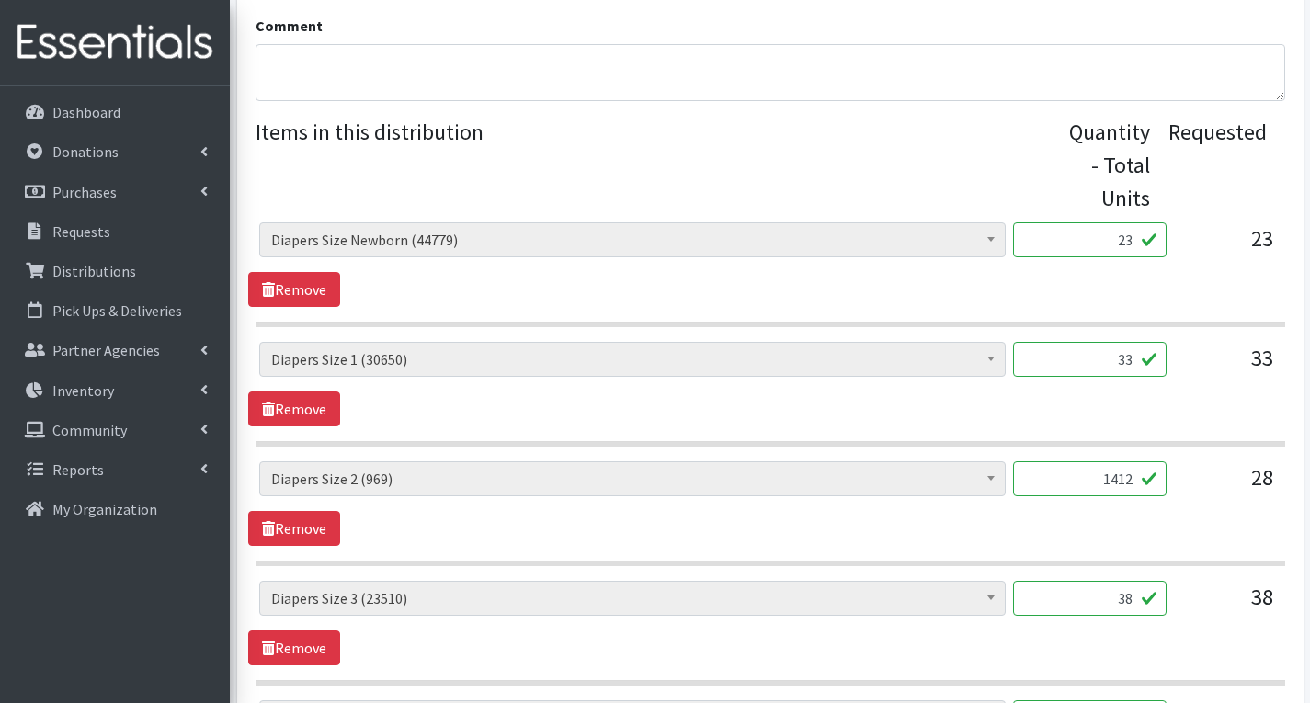
click at [1138, 362] on input "33" at bounding box center [1090, 359] width 154 height 35
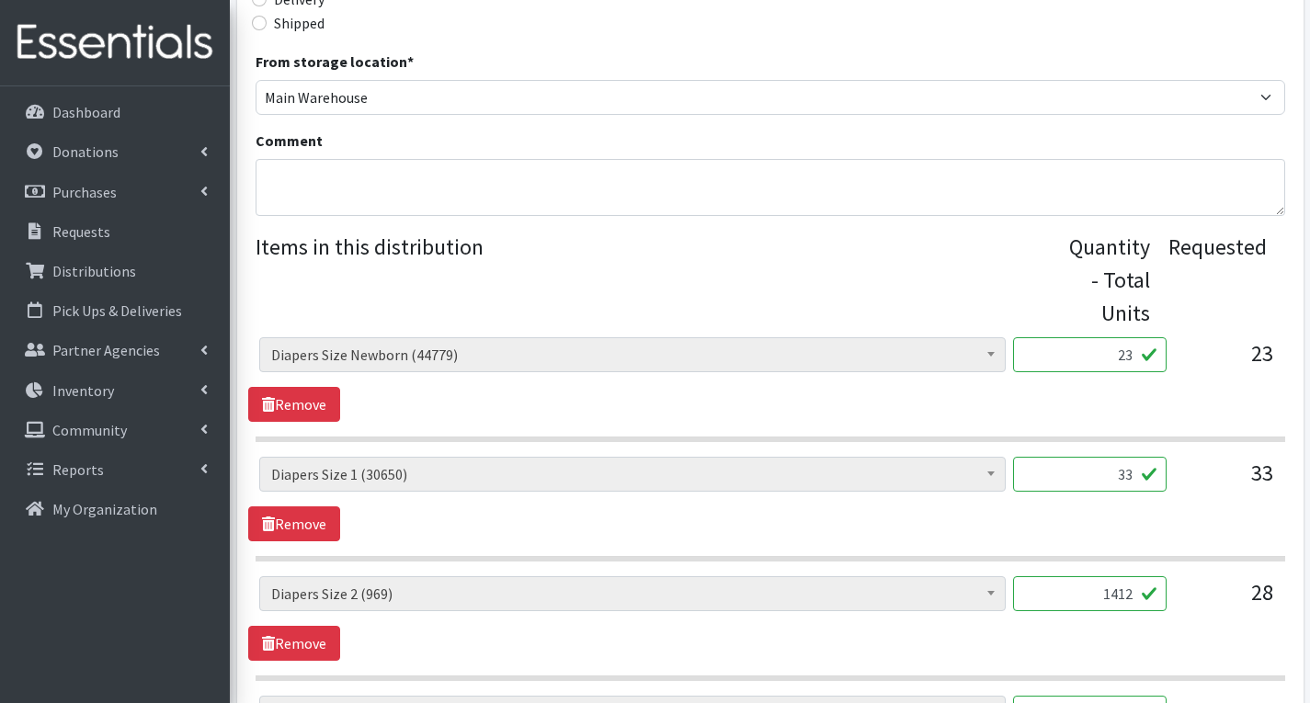
scroll to position [643, 0]
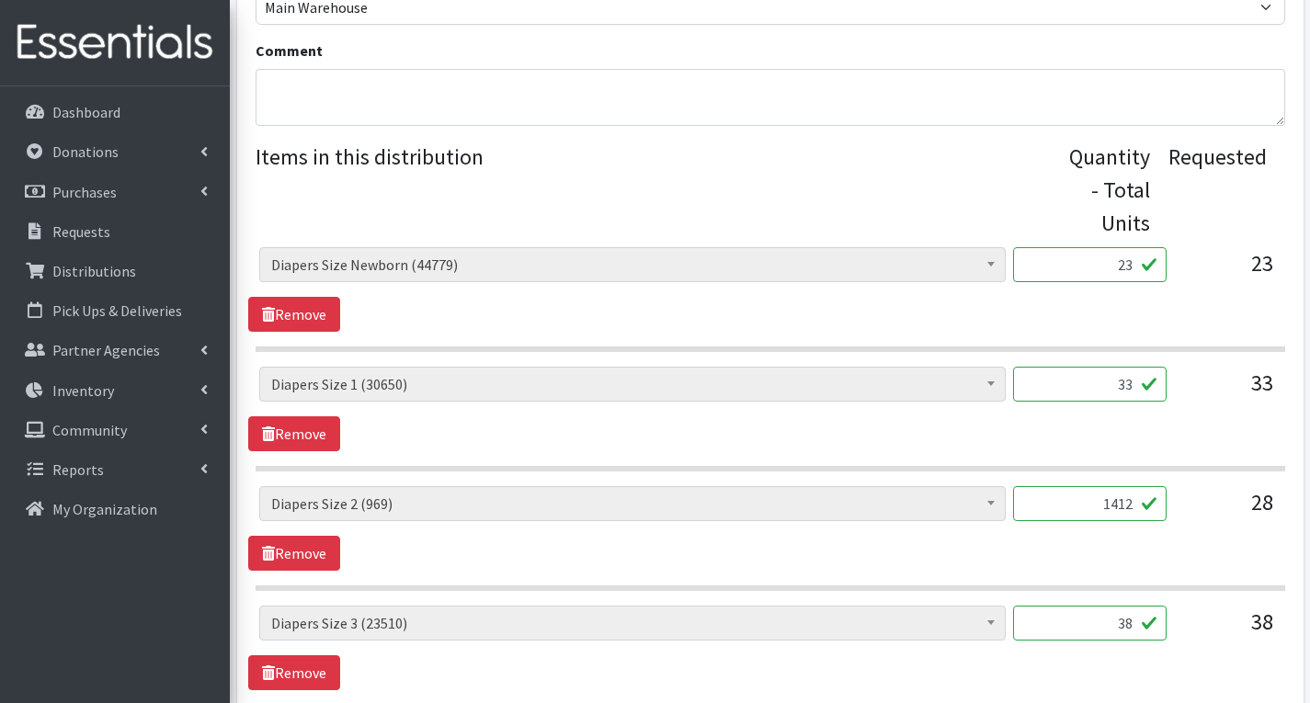
type input "3"
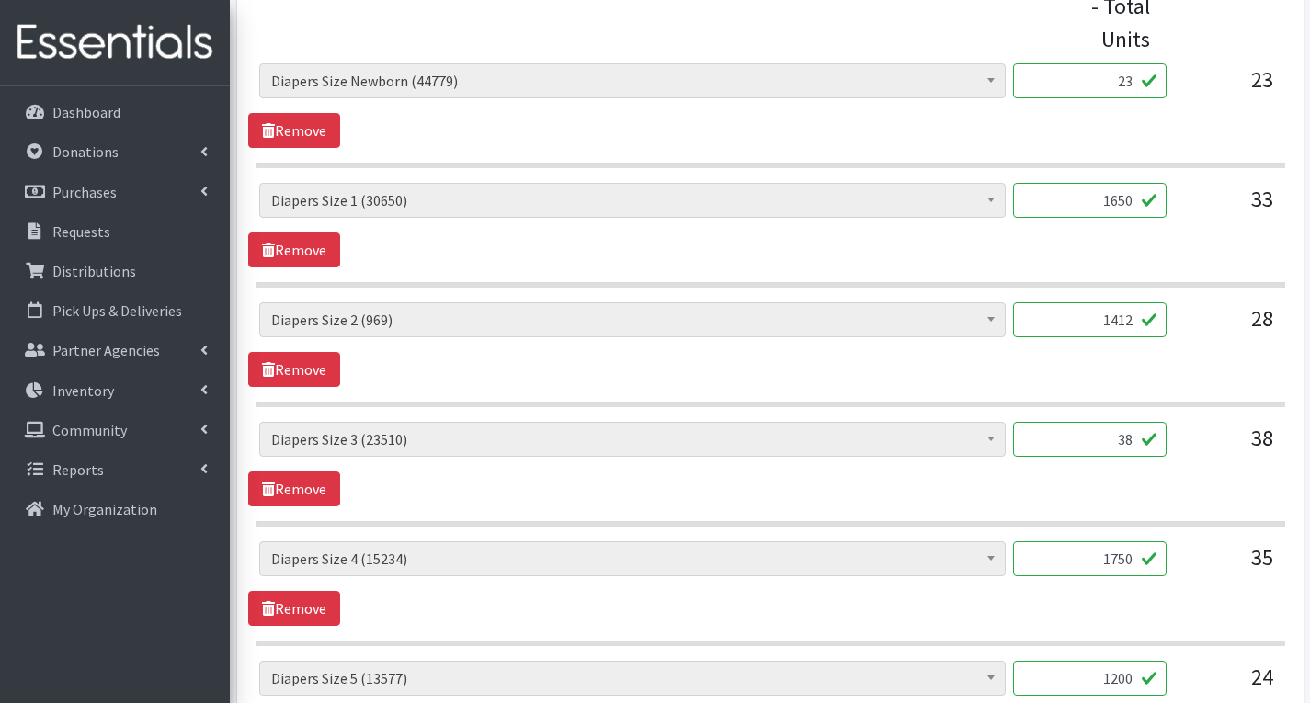
scroll to position [919, 0]
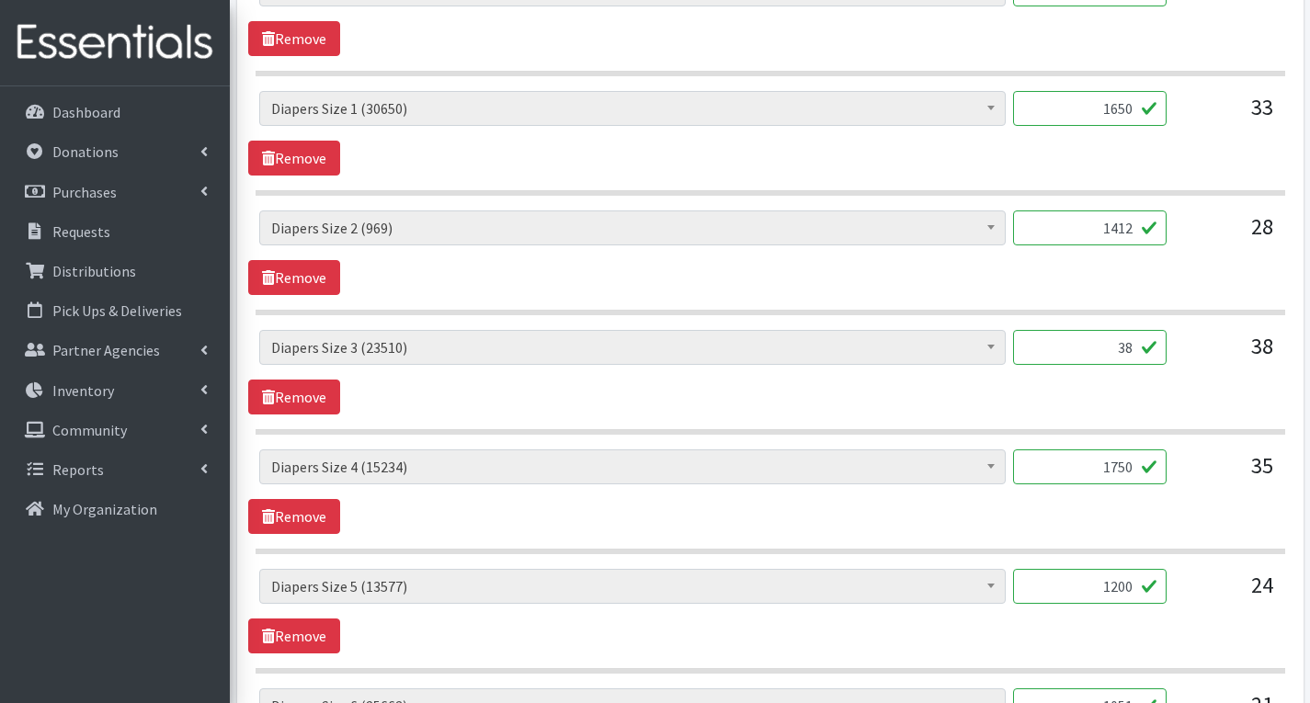
type input "1650"
click at [1126, 396] on div "# of Children this order will serve (76604) # of Individuals Living in Househol…" at bounding box center [769, 372] width 1043 height 85
click at [1137, 344] on input "38" at bounding box center [1090, 347] width 154 height 35
type input "3"
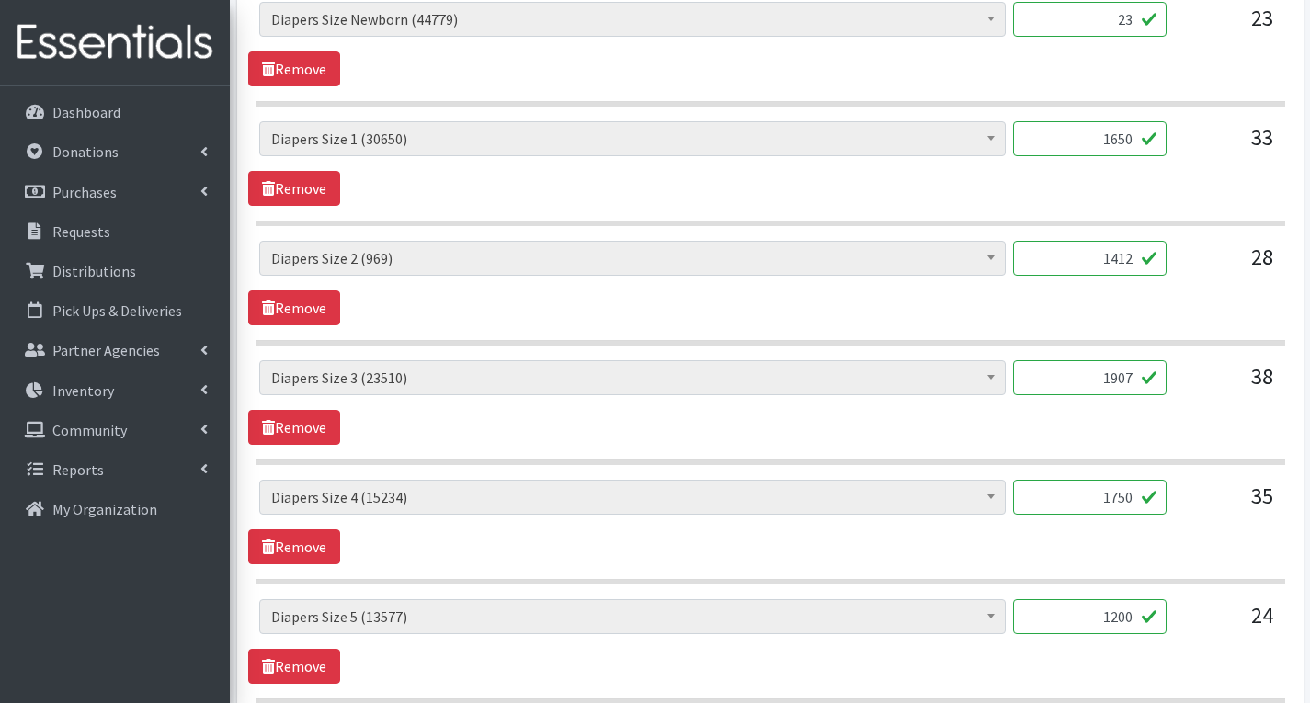
scroll to position [797, 0]
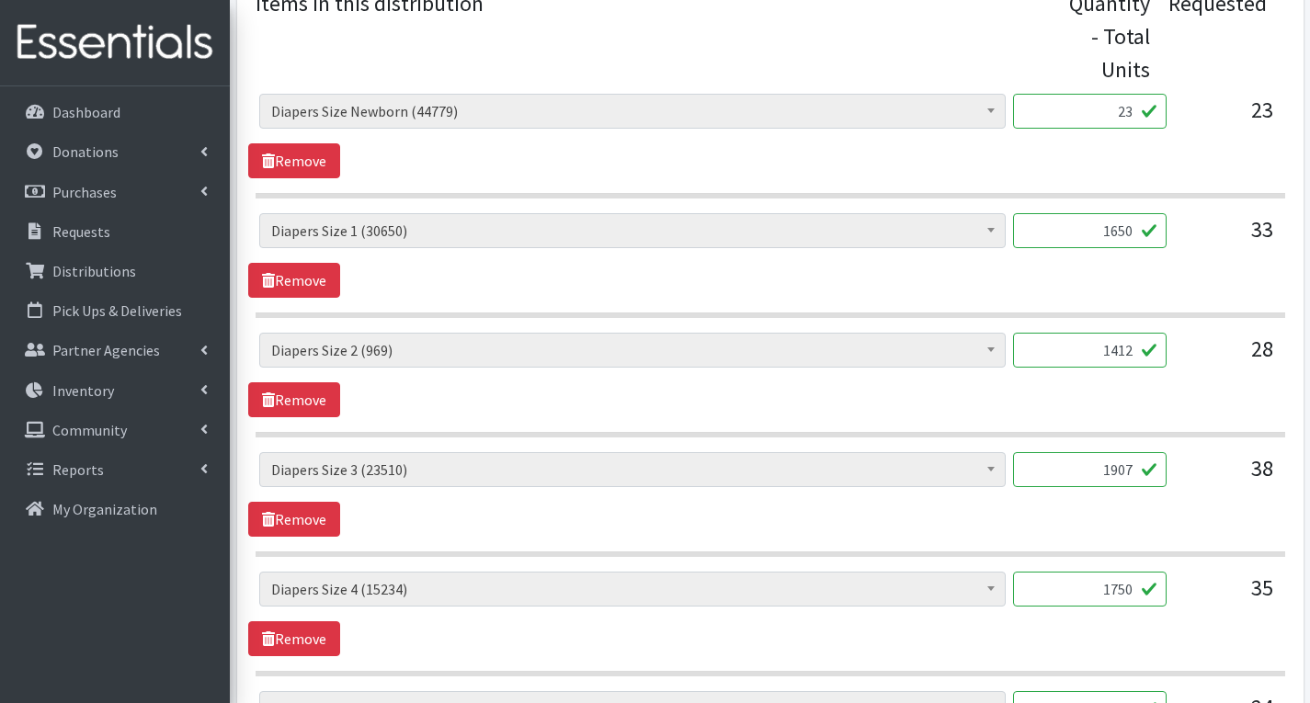
type input "1907"
click at [1136, 111] on input "23" at bounding box center [1090, 111] width 154 height 35
type input "2"
click at [1173, 285] on div "# of Children this order will serve (76604) # of Individuals Living in Househol…" at bounding box center [769, 255] width 1043 height 85
click at [1129, 117] on input "1150" at bounding box center [1090, 111] width 154 height 35
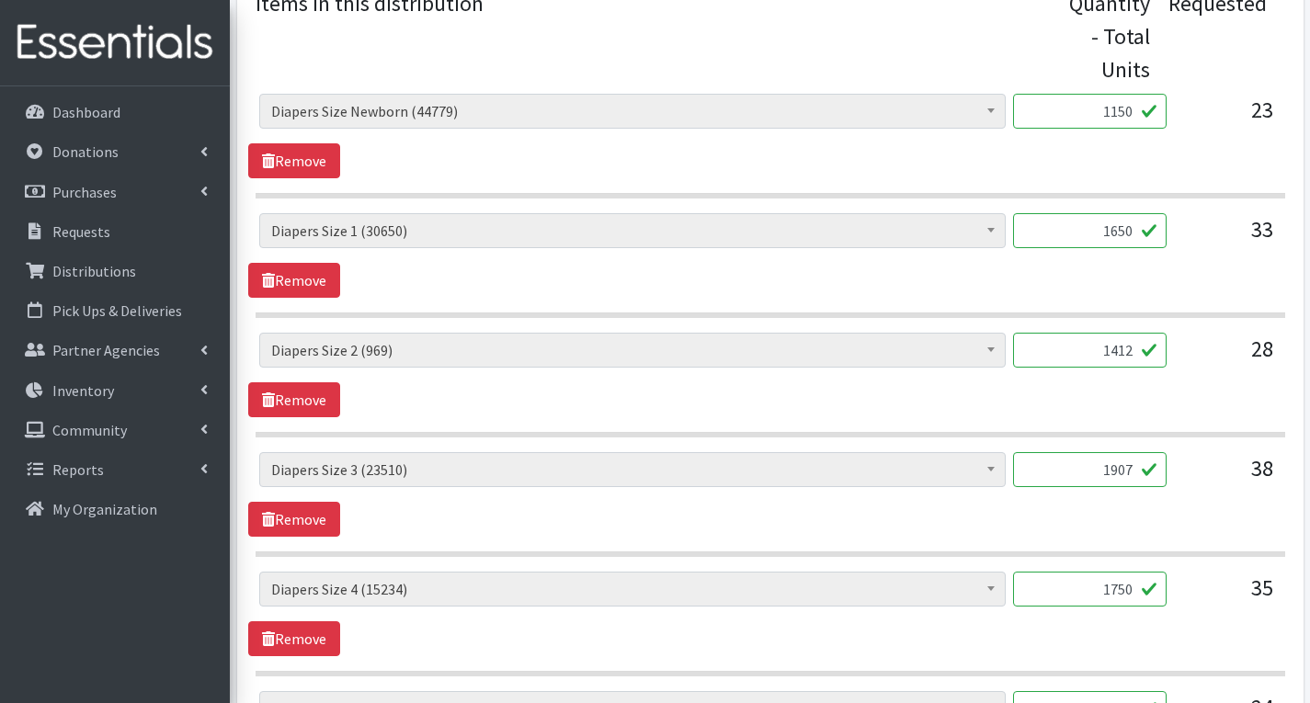
click at [1134, 112] on input "1150" at bounding box center [1090, 111] width 154 height 35
type input "1184"
click at [1135, 289] on div "# of Children this order will serve (76604) # of Individuals Living in Househol…" at bounding box center [769, 255] width 1043 height 85
